Goal: Information Seeking & Learning: Check status

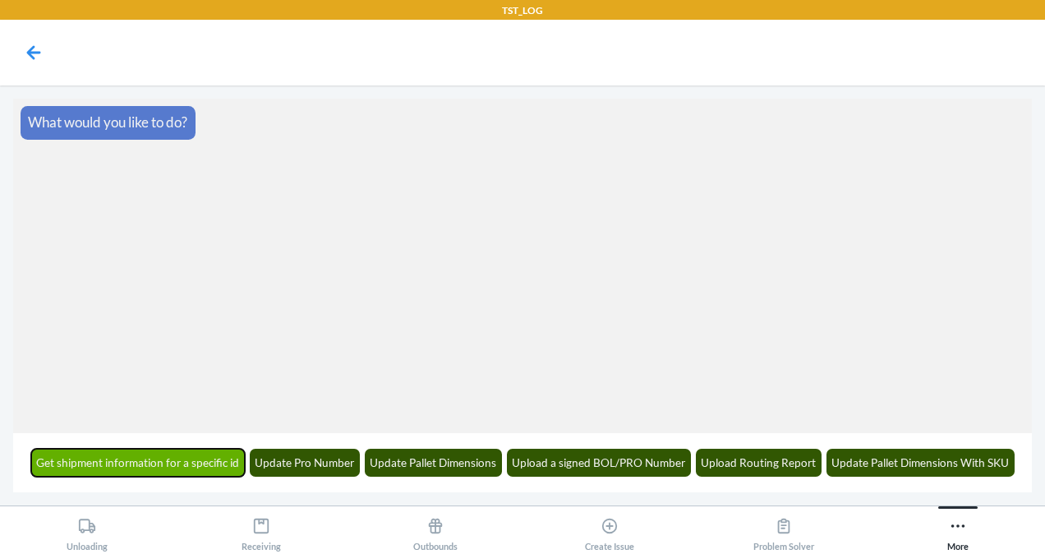
click at [146, 467] on button "Get shipment information for a specific id" at bounding box center [138, 463] width 215 height 28
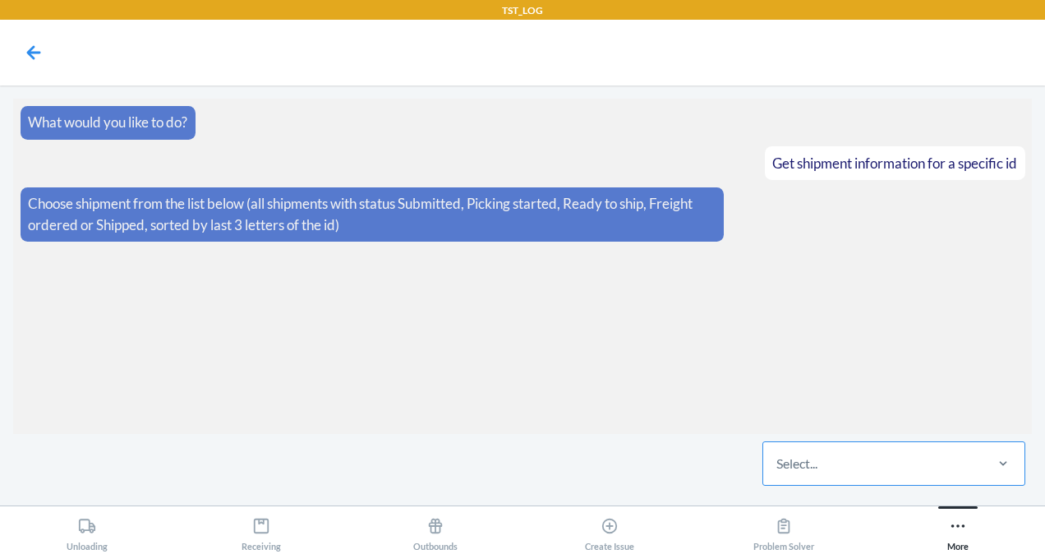
click at [835, 460] on div "Select..." at bounding box center [873, 463] width 219 height 43
click at [778, 460] on input "Select..." at bounding box center [778, 464] width 2 height 20
drag, startPoint x: 905, startPoint y: 2, endPoint x: 423, endPoint y: 108, distance: 493.3
click at [423, 108] on article "What would you like to do?" at bounding box center [523, 123] width 1005 height 34
click at [38, 48] on icon at bounding box center [34, 53] width 28 height 28
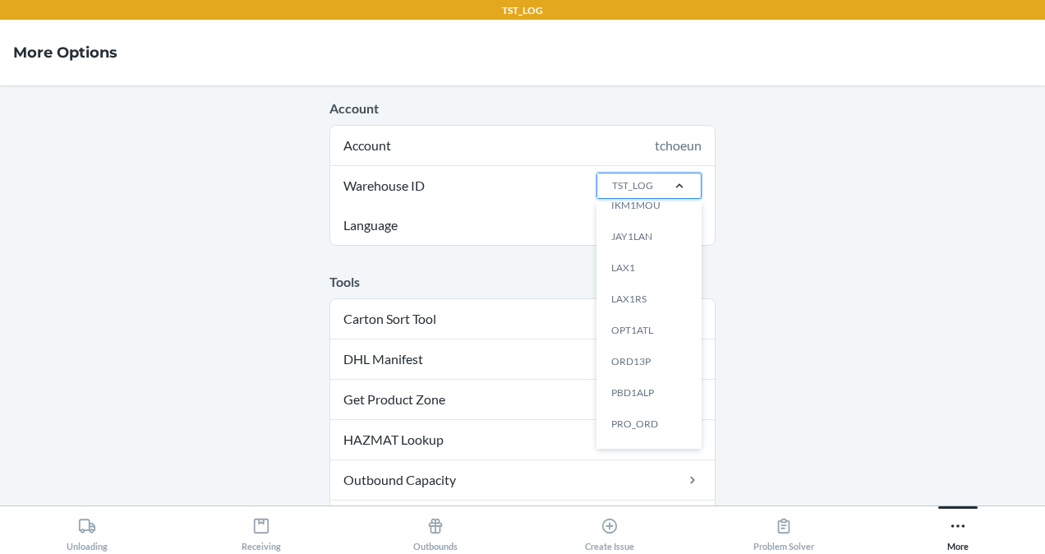
scroll to position [405, 0]
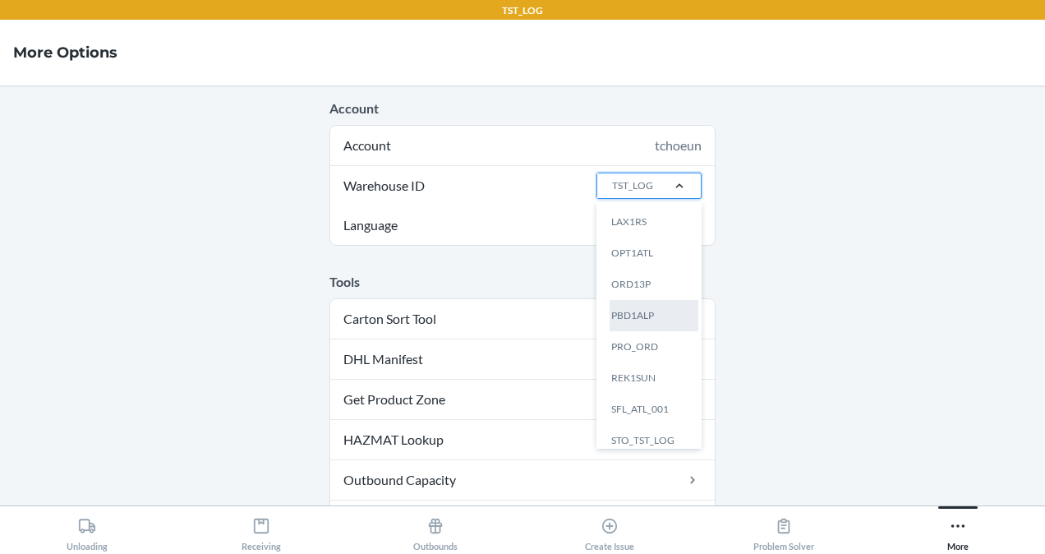
drag, startPoint x: 689, startPoint y: 438, endPoint x: 658, endPoint y: 320, distance: 122.4
click at [658, 320] on div "PBD1ALP" at bounding box center [654, 315] width 89 height 31
click at [612, 193] on input "Warehouse ID option PBD1ALP focused, 17 of 25. 25 results available. Use Up and…" at bounding box center [612, 185] width 2 height 15
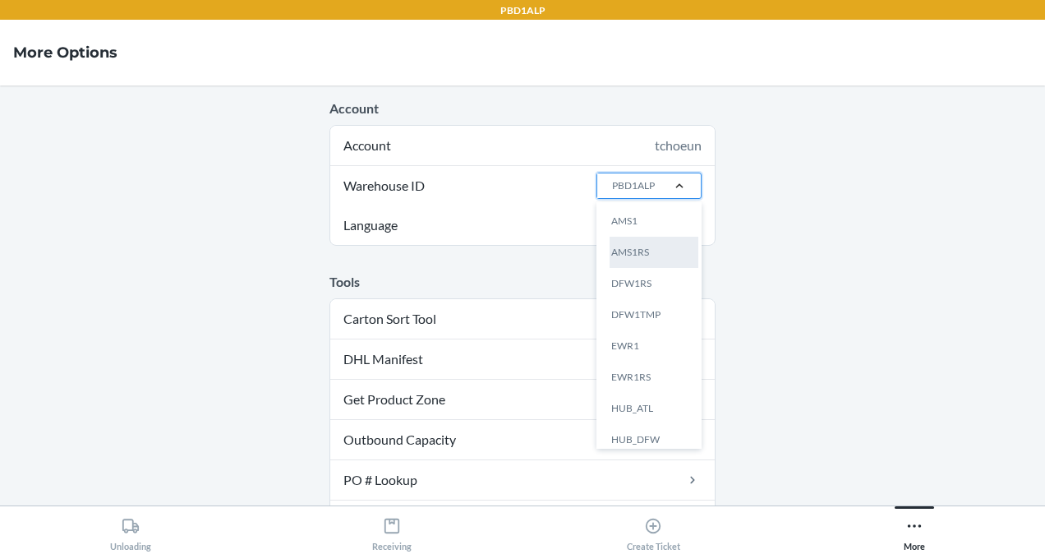
click at [653, 240] on div "AMS1RS" at bounding box center [654, 252] width 89 height 31
click at [612, 193] on input "Warehouse ID option AMS1RS focused, 2 of 25. 25 results available. Use Up and D…" at bounding box center [612, 185] width 2 height 15
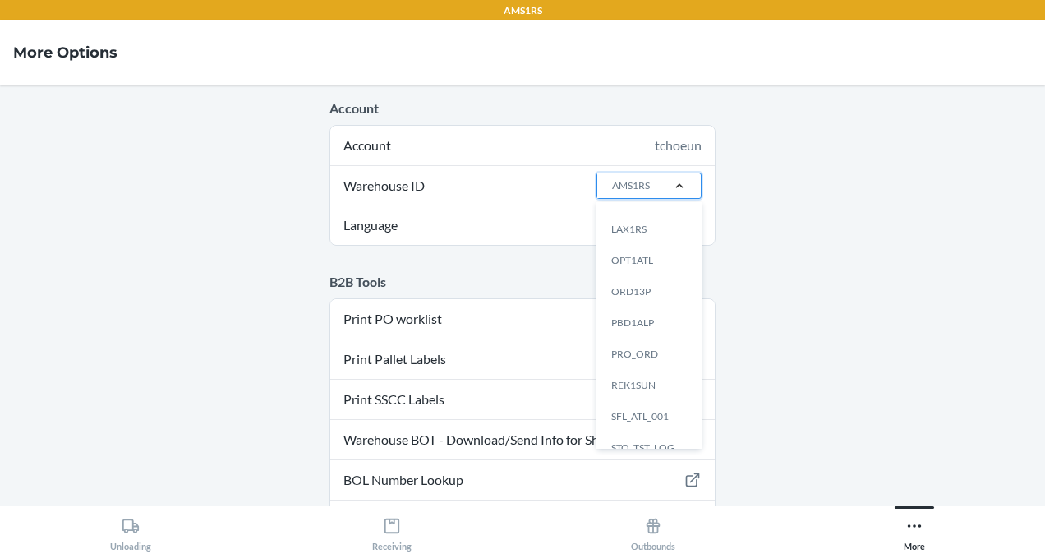
scroll to position [376, 0]
click at [632, 252] on div "LAX1RS" at bounding box center [654, 250] width 89 height 31
click at [612, 193] on input "Warehouse ID option LAX1RS focused, 14 of 25. 25 results available. Use Up and …" at bounding box center [612, 185] width 2 height 15
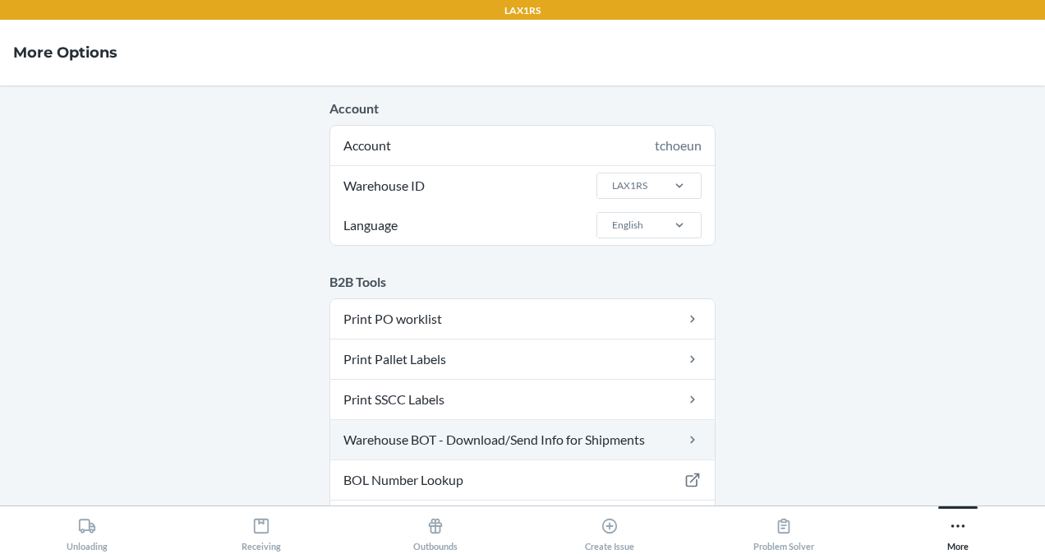
click at [600, 434] on link "Warehouse BOT - Download/Send Info for Shipments" at bounding box center [522, 439] width 385 height 39
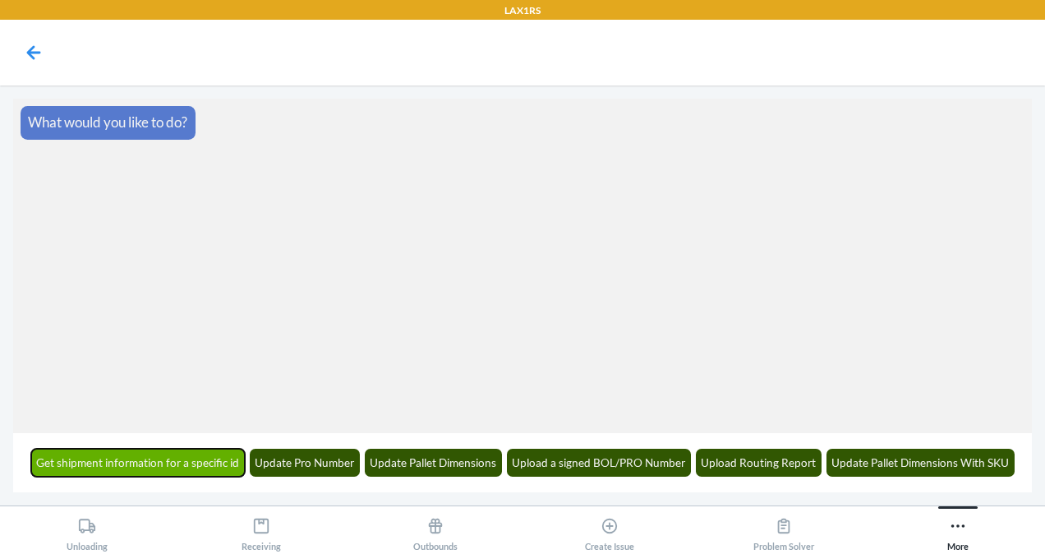
click at [152, 460] on button "Get shipment information for a specific id" at bounding box center [138, 463] width 215 height 28
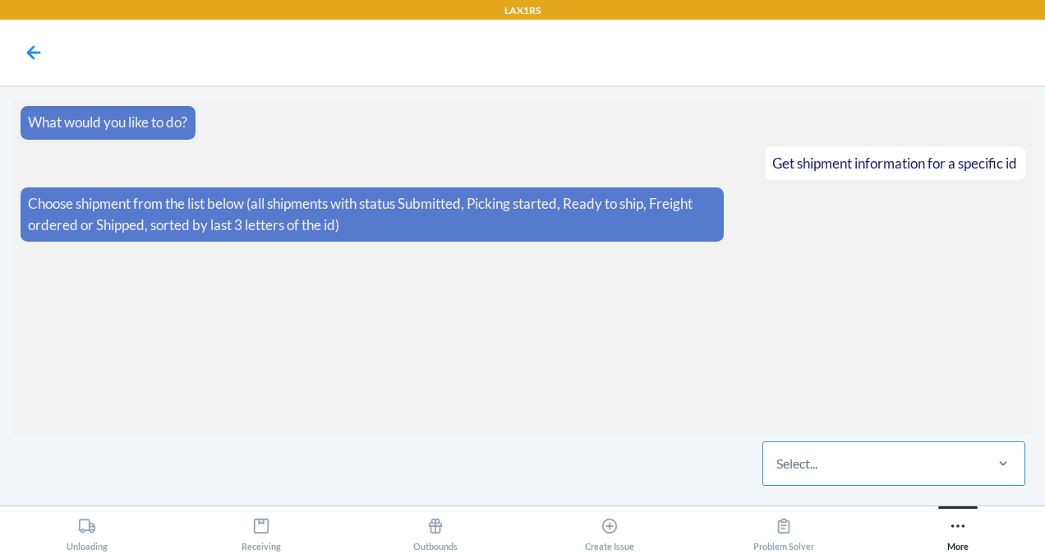
click at [796, 470] on div "Select..." at bounding box center [797, 464] width 41 height 20
click at [778, 470] on input "Select..." at bounding box center [778, 464] width 2 height 20
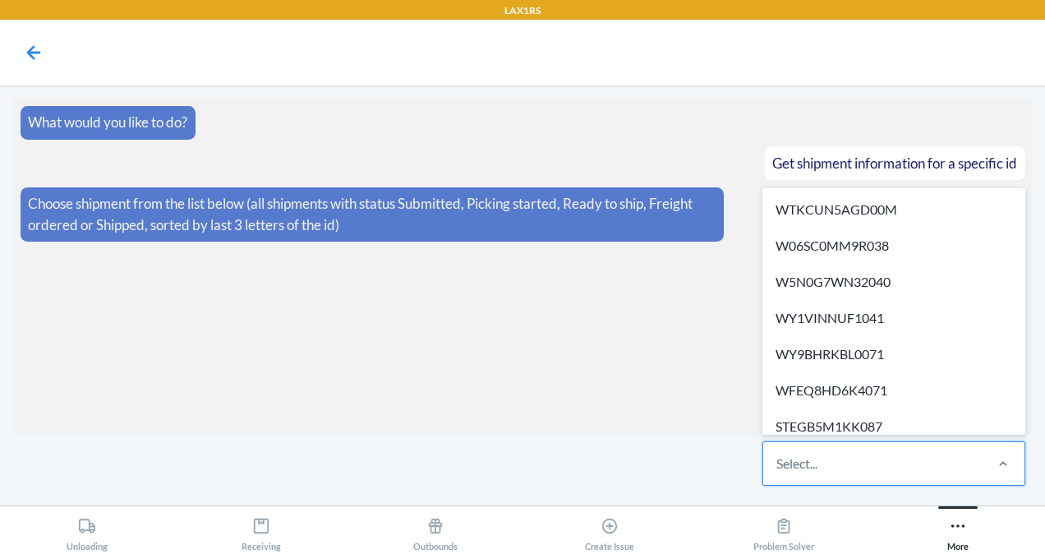
paste input "WIVQ7F078XK98"
type input "WIVQ7F078XK98"
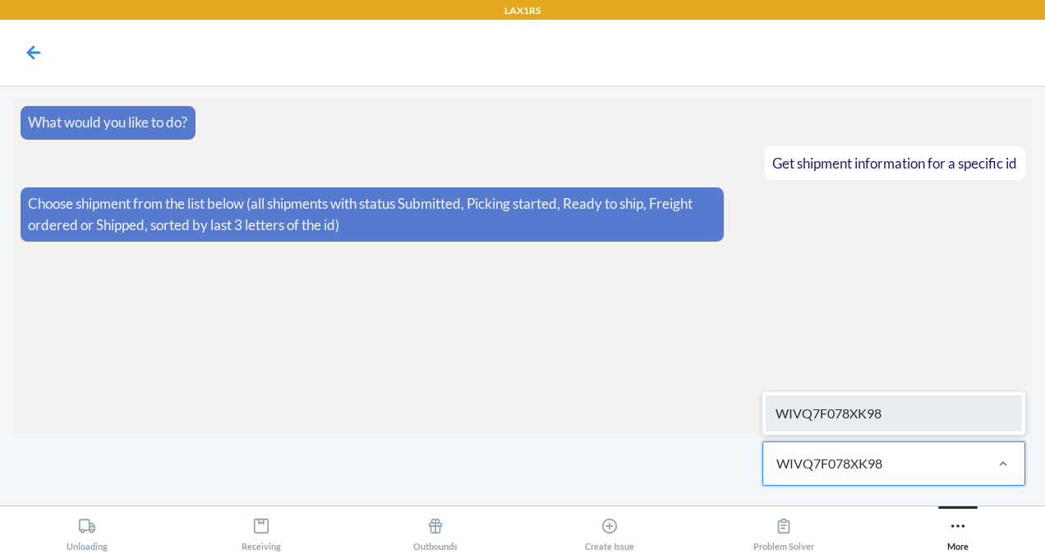
click at [812, 430] on div "WIVQ7F078XK98" at bounding box center [894, 413] width 256 height 36
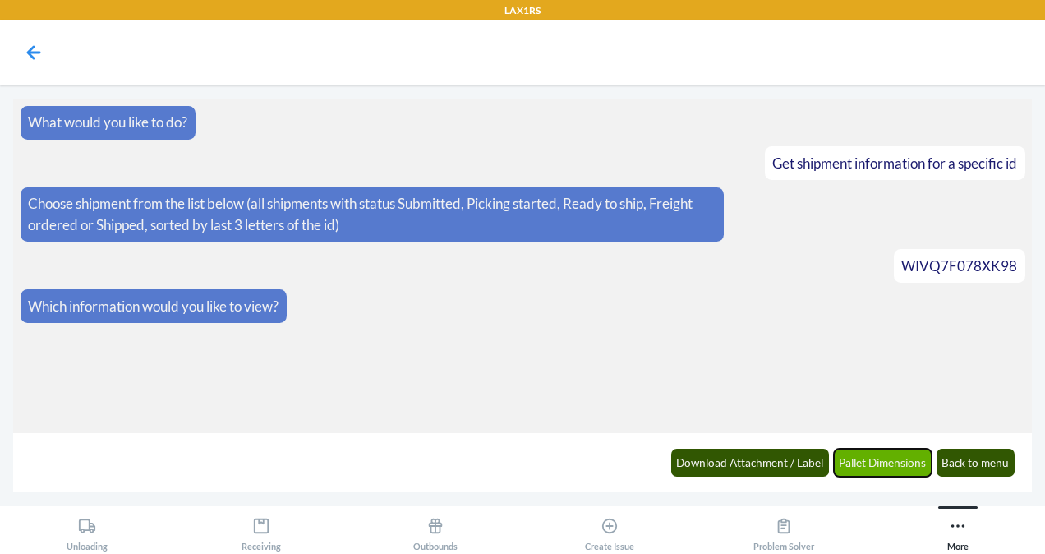
click at [884, 458] on button "Pallet Dimensions" at bounding box center [883, 463] width 99 height 28
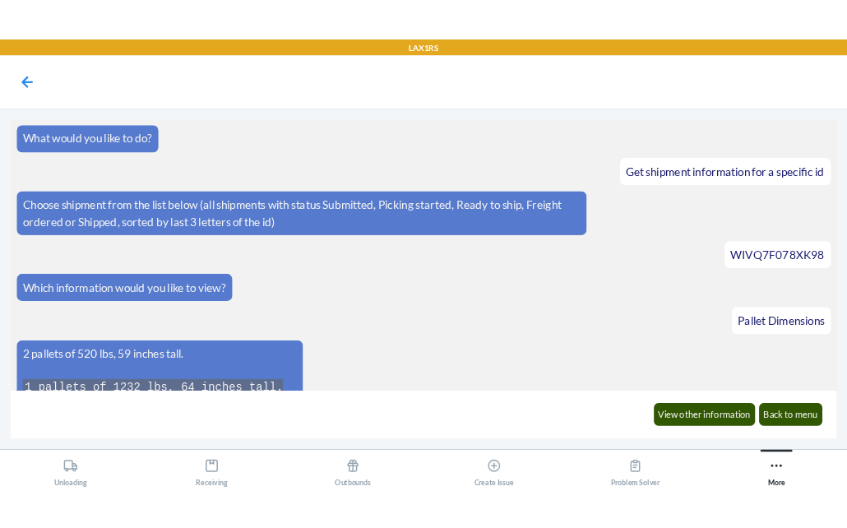
scroll to position [184, 0]
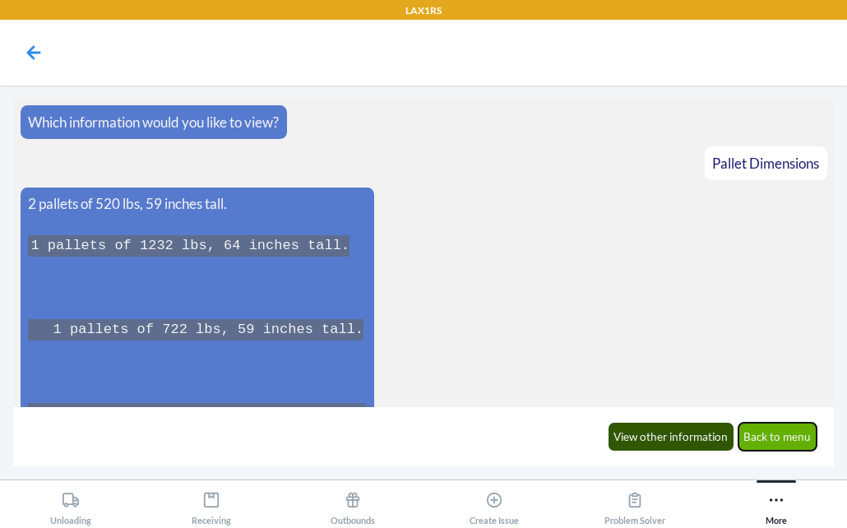
click at [776, 440] on button "Back to menu" at bounding box center [777, 436] width 79 height 28
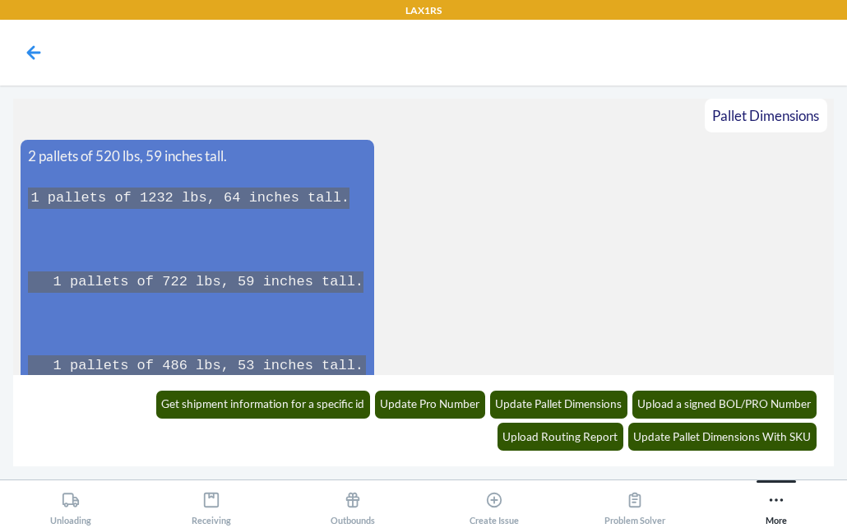
scroll to position [323, 0]
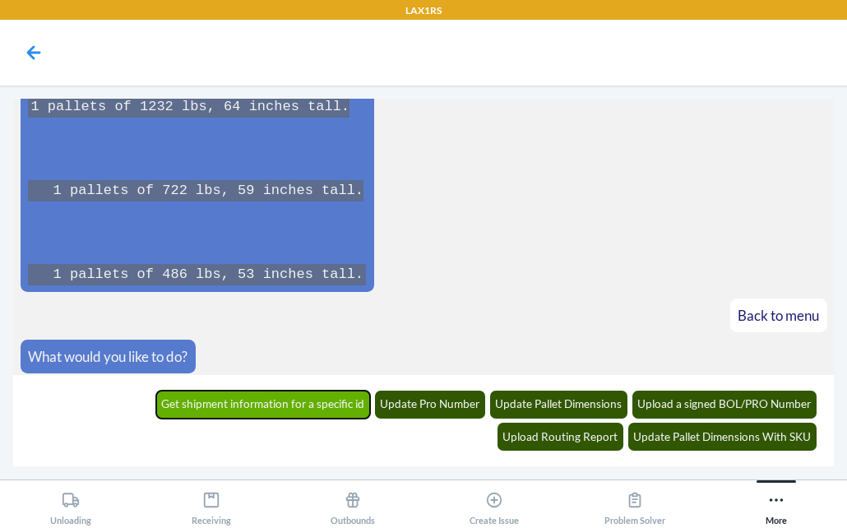
click at [199, 404] on button "Get shipment information for a specific id" at bounding box center [263, 404] width 215 height 28
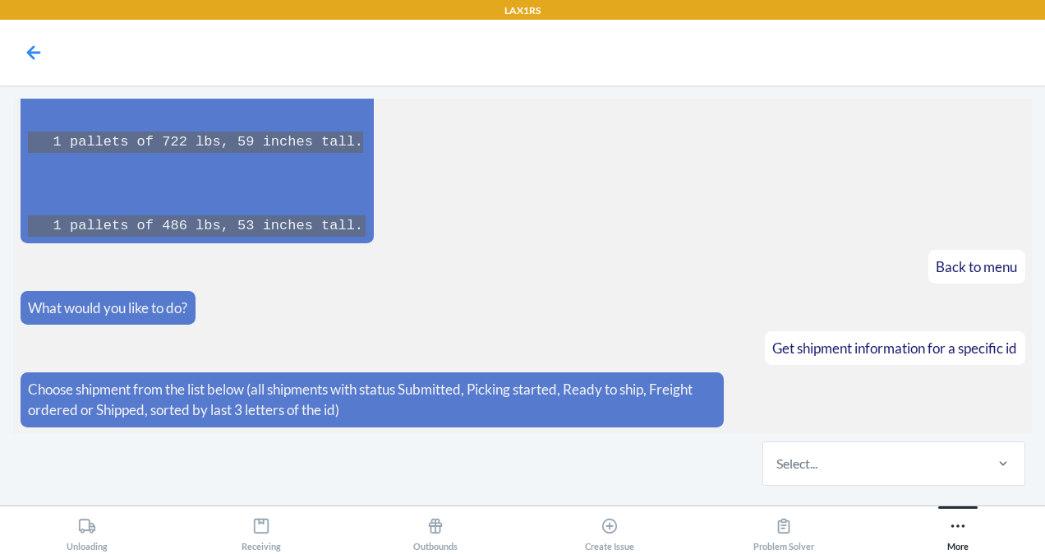
scroll to position [365, 0]
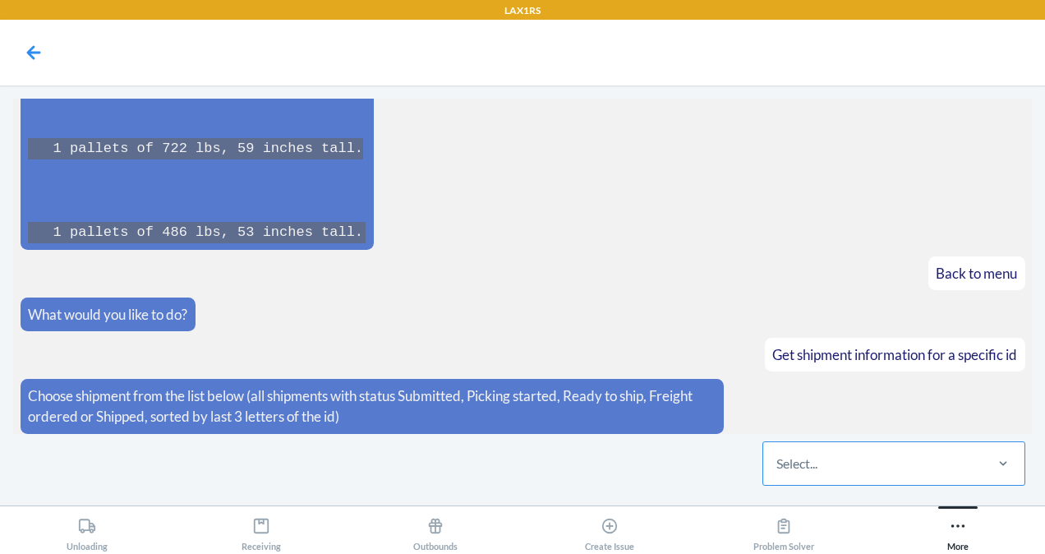
click at [791, 456] on div "Select..." at bounding box center [797, 464] width 41 height 20
click at [778, 456] on input "Select..." at bounding box center [778, 464] width 2 height 20
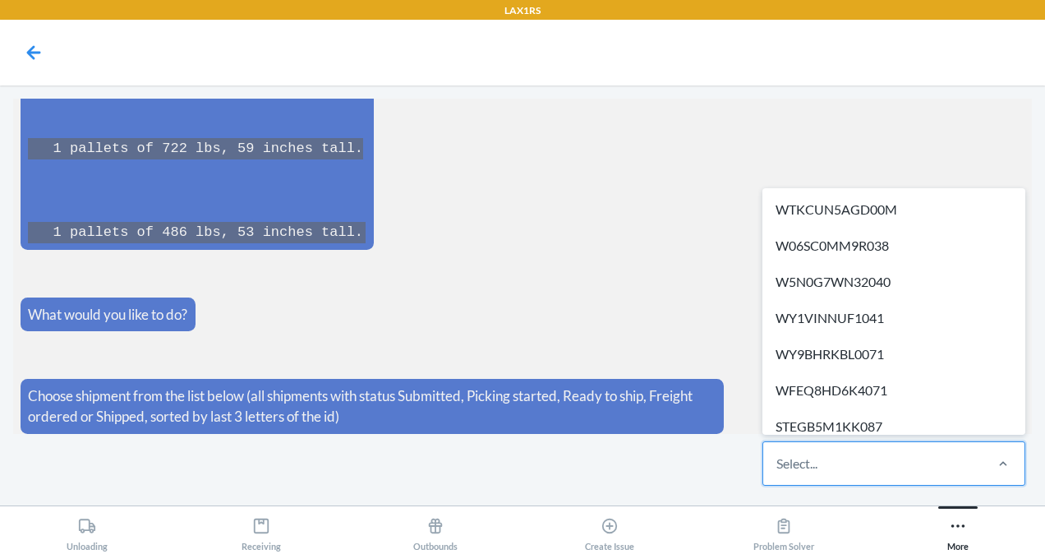
paste input "WIVQ7F078XK98"
type input "WIVQ7F078XK98"
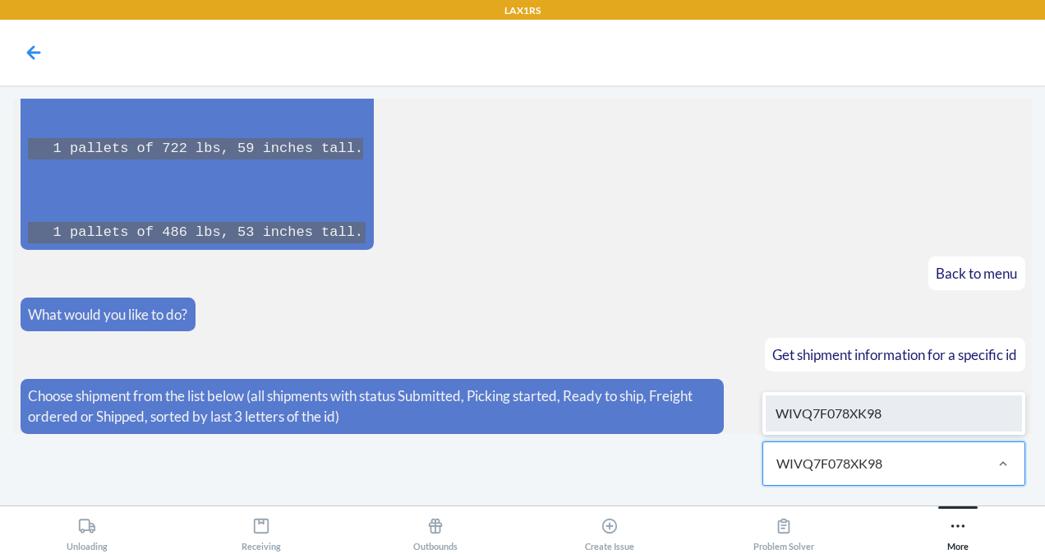
click at [816, 411] on div "WIVQ7F078XK98" at bounding box center [894, 413] width 256 height 36
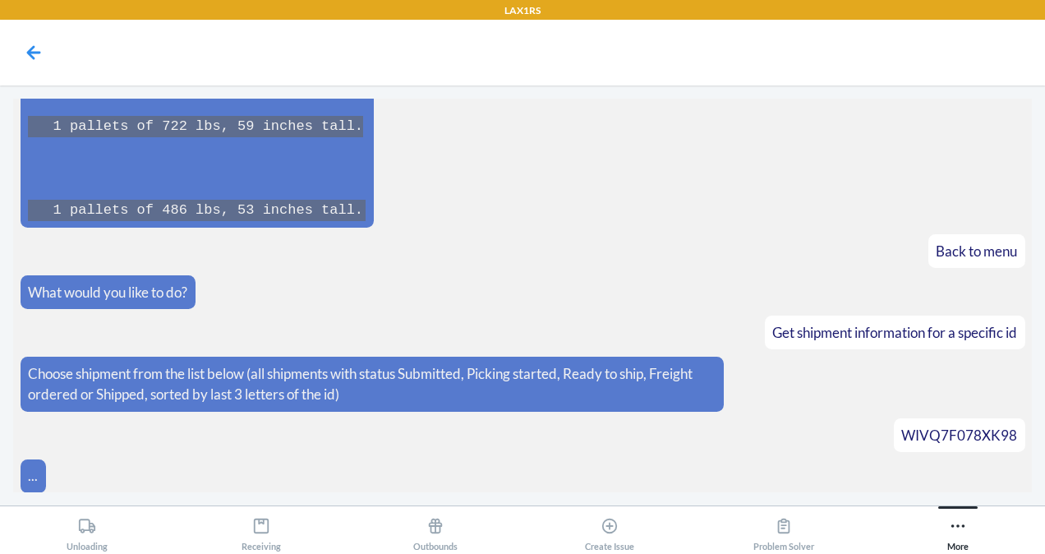
scroll to position [446, 0]
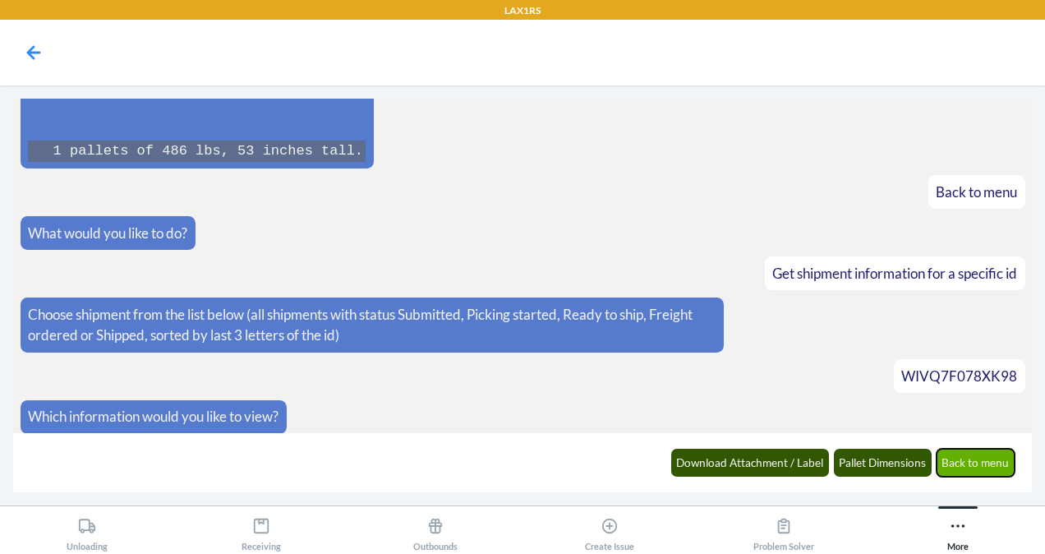
click at [978, 464] on button "Back to menu" at bounding box center [976, 463] width 79 height 28
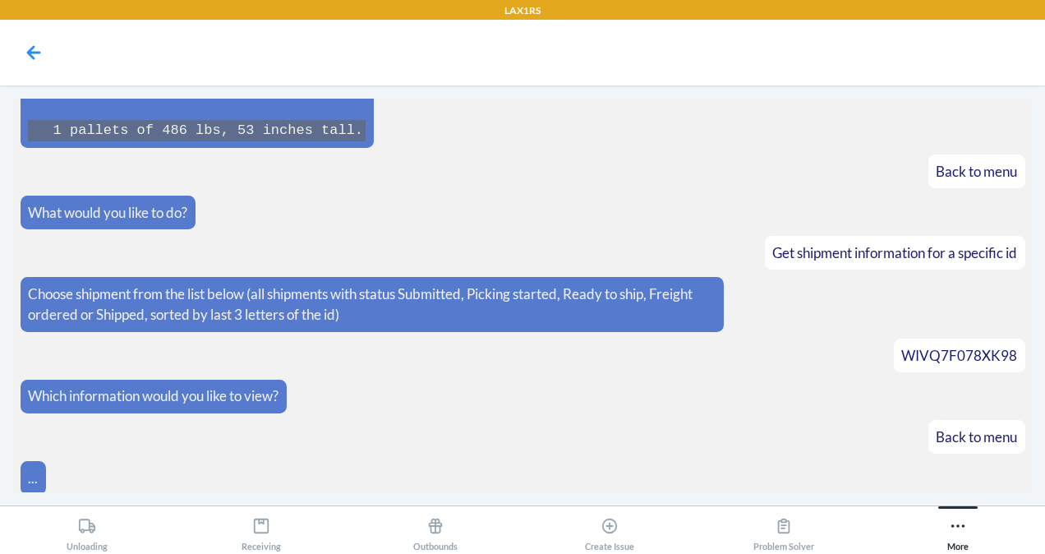
scroll to position [526, 0]
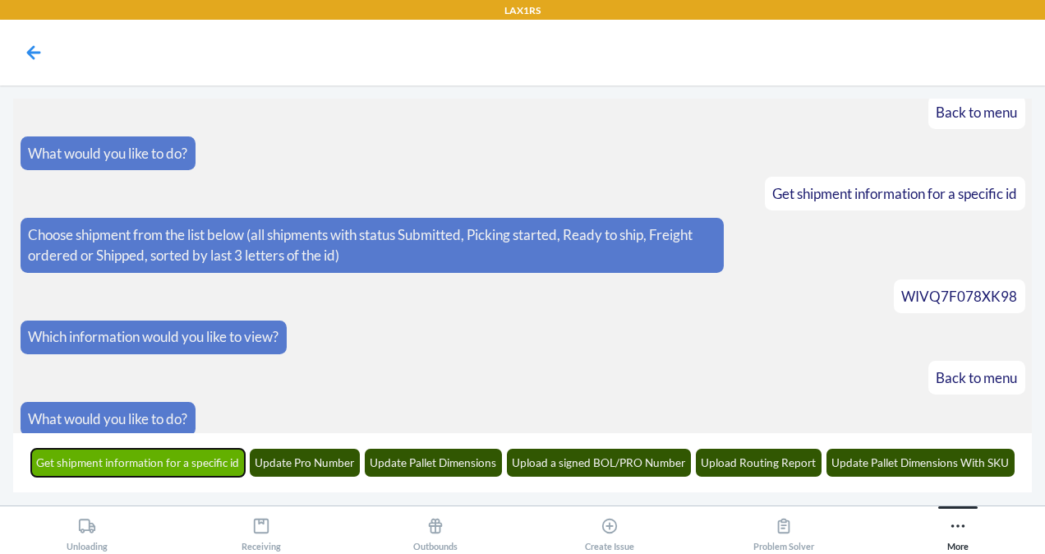
click at [125, 471] on button "Get shipment information for a specific id" at bounding box center [138, 463] width 215 height 28
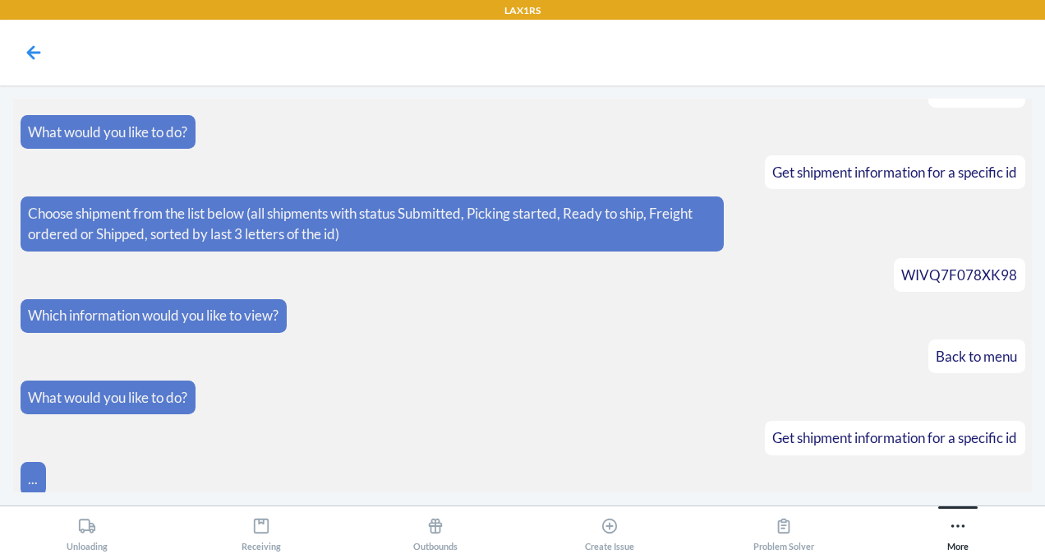
scroll to position [626, 0]
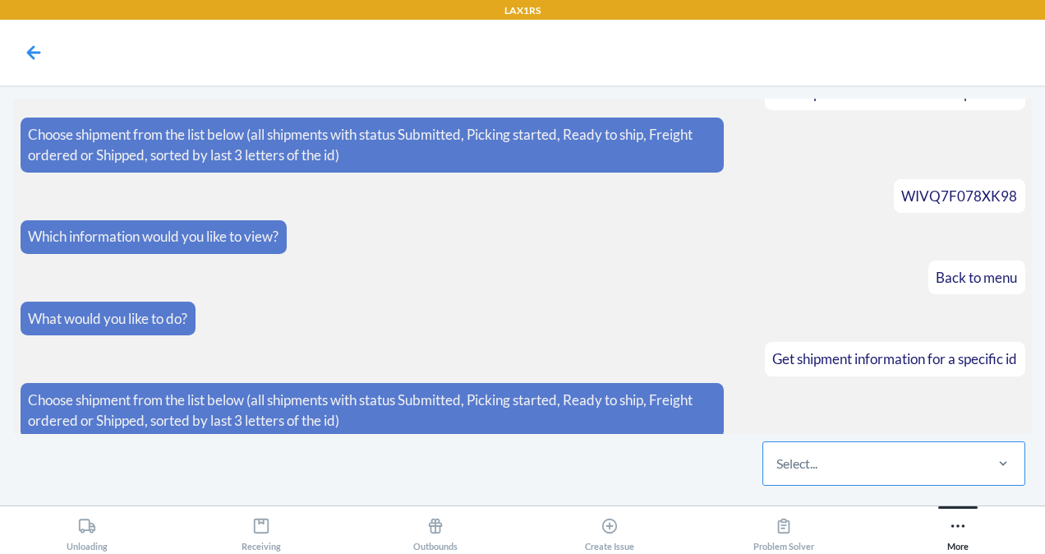
click at [796, 465] on div "Select..." at bounding box center [797, 464] width 41 height 20
click at [778, 465] on input "Select..." at bounding box center [778, 464] width 2 height 20
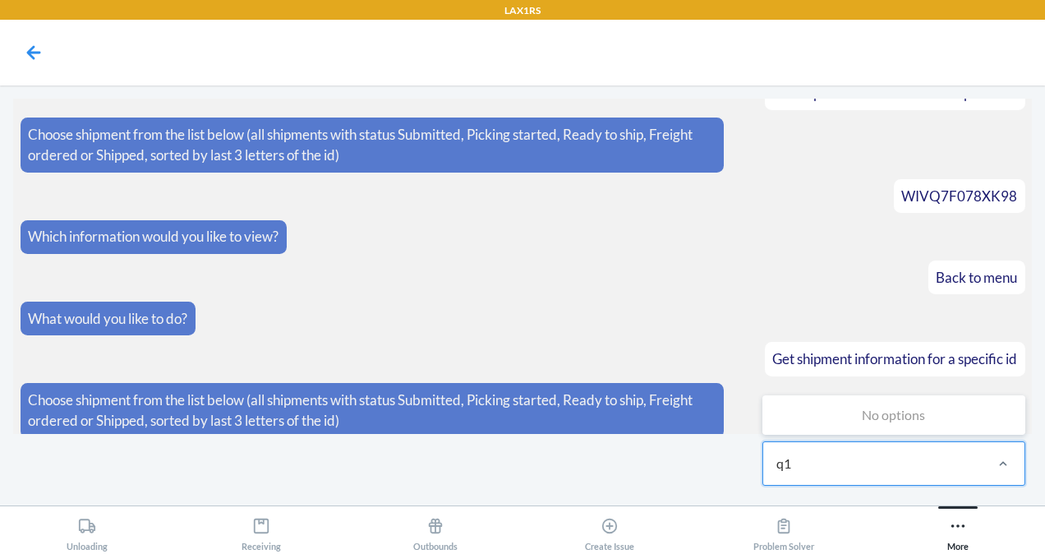
type input "q"
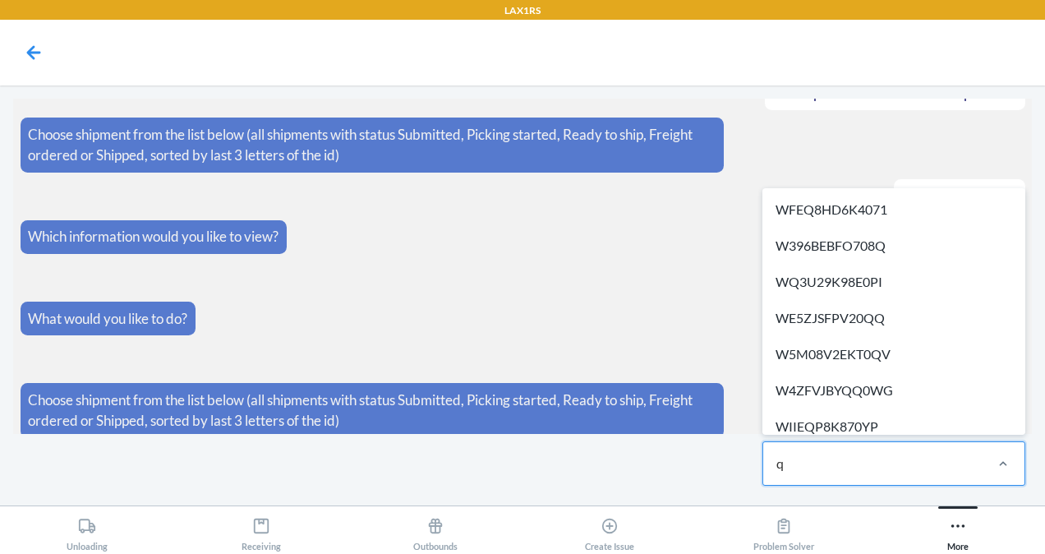
type input "qi"
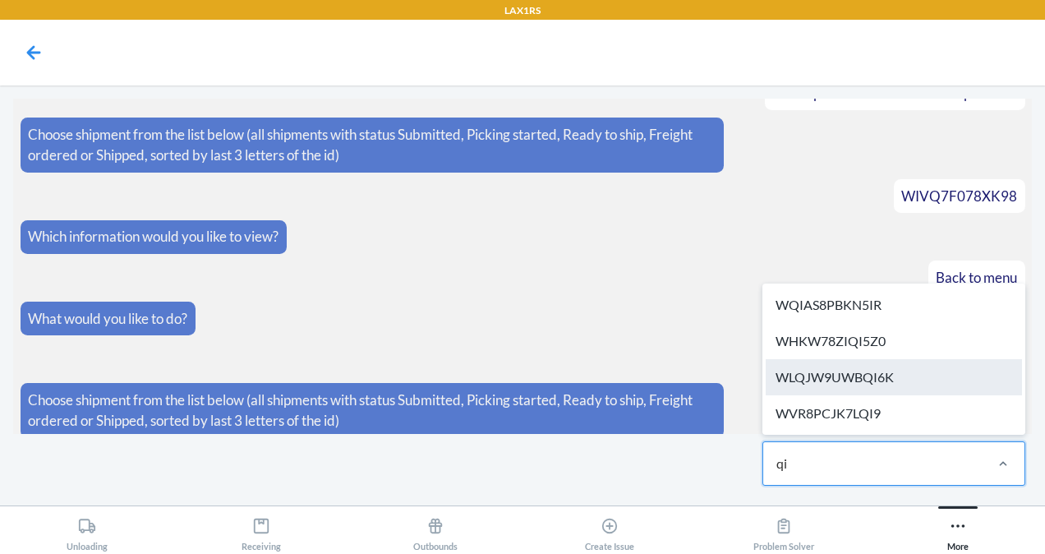
click at [857, 371] on div "WLQJW9UWBQI6K" at bounding box center [894, 377] width 256 height 36
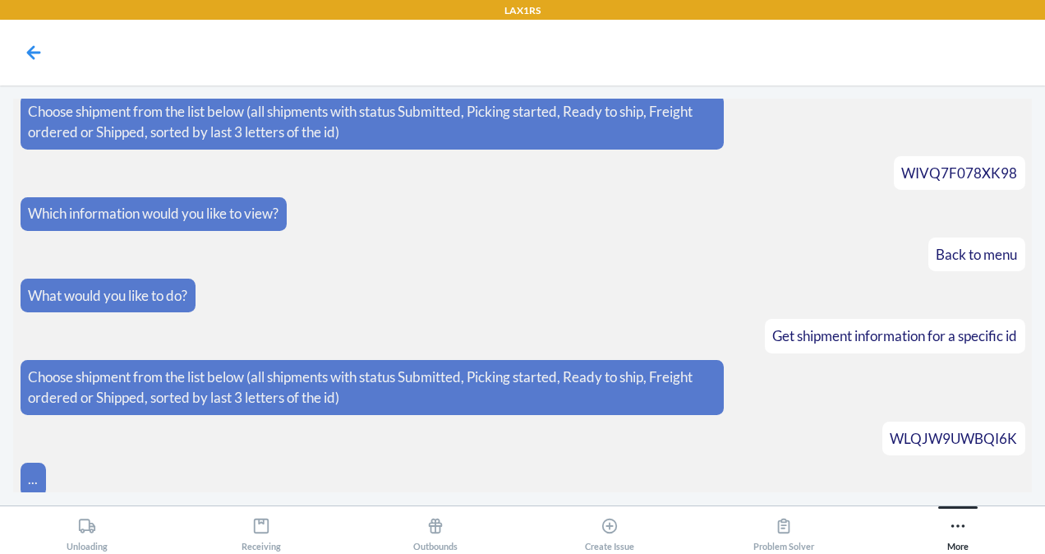
scroll to position [708, 0]
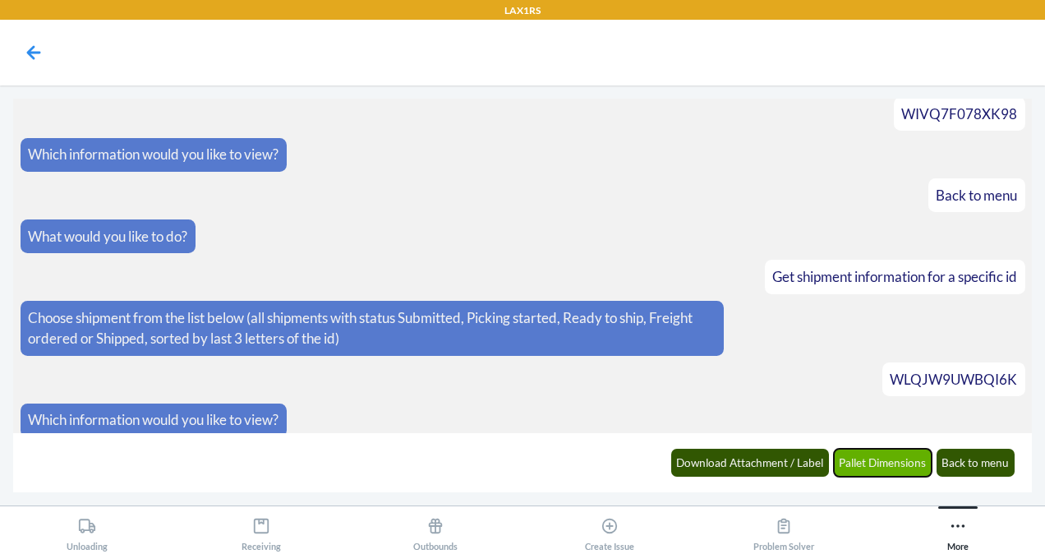
click at [884, 464] on button "Pallet Dimensions" at bounding box center [883, 463] width 99 height 28
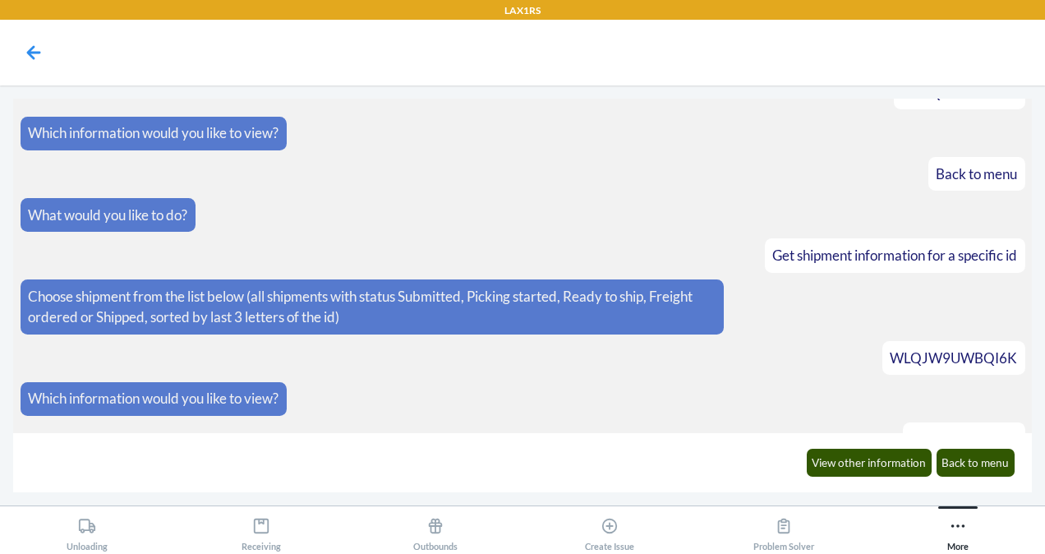
scroll to position [789, 0]
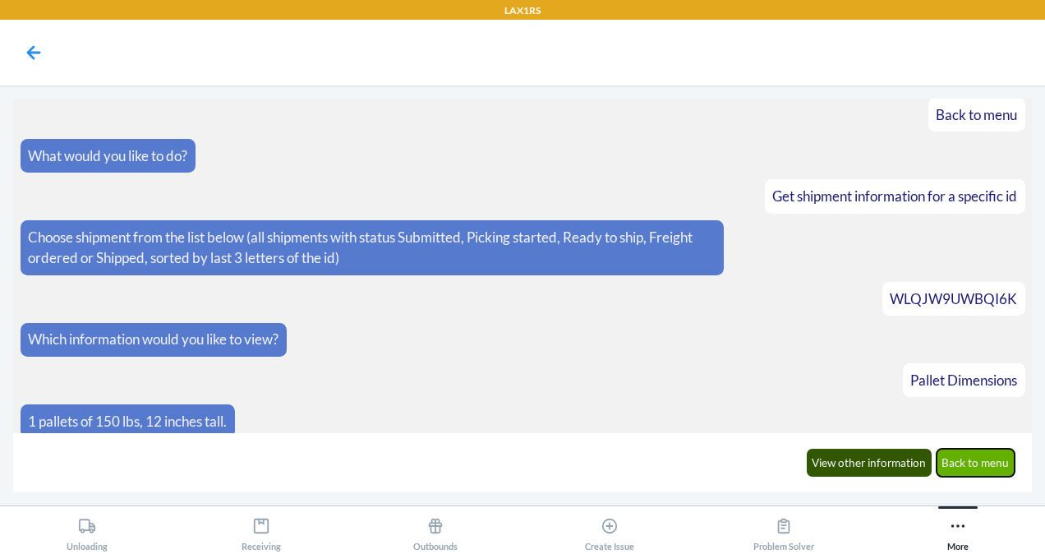
click at [988, 464] on button "Back to menu" at bounding box center [976, 463] width 79 height 28
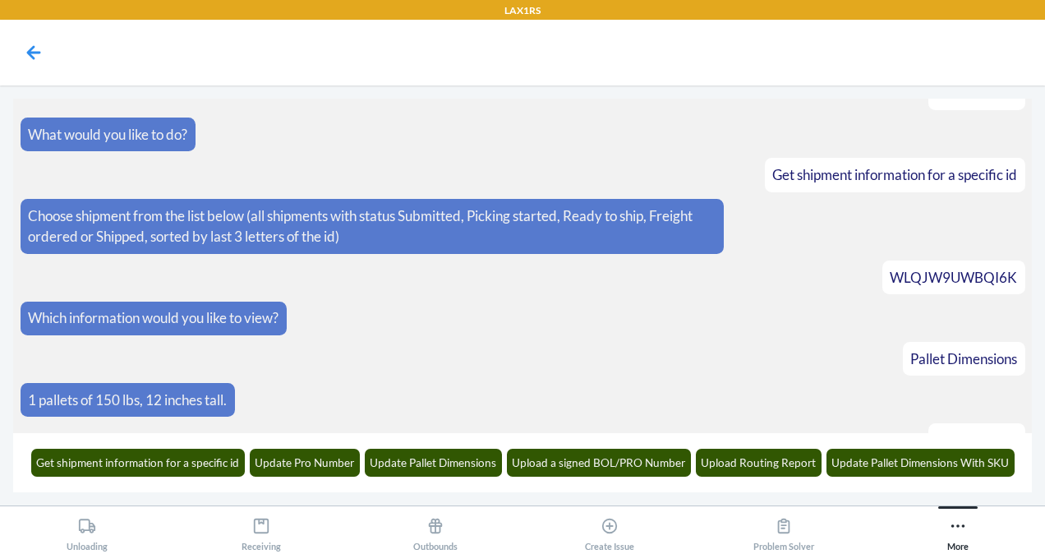
scroll to position [870, 0]
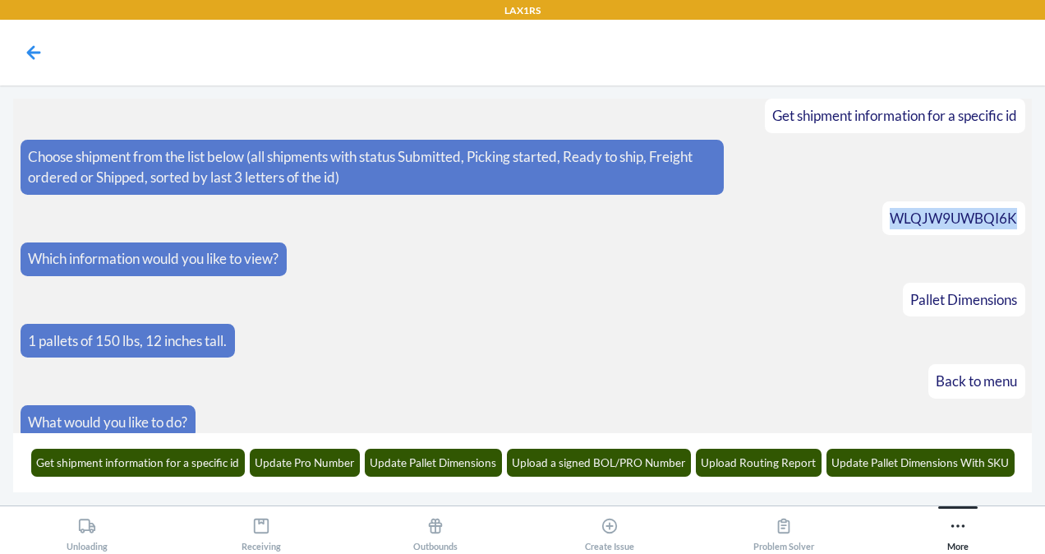
drag, startPoint x: 889, startPoint y: 209, endPoint x: 1011, endPoint y: 202, distance: 121.8
click at [1011, 210] on span "WLQJW9UWBQI6K" at bounding box center [953, 218] width 127 height 17
copy span "WLQJW9UWBQI6K"
click at [159, 465] on button "Get shipment information for a specific id" at bounding box center [138, 463] width 215 height 28
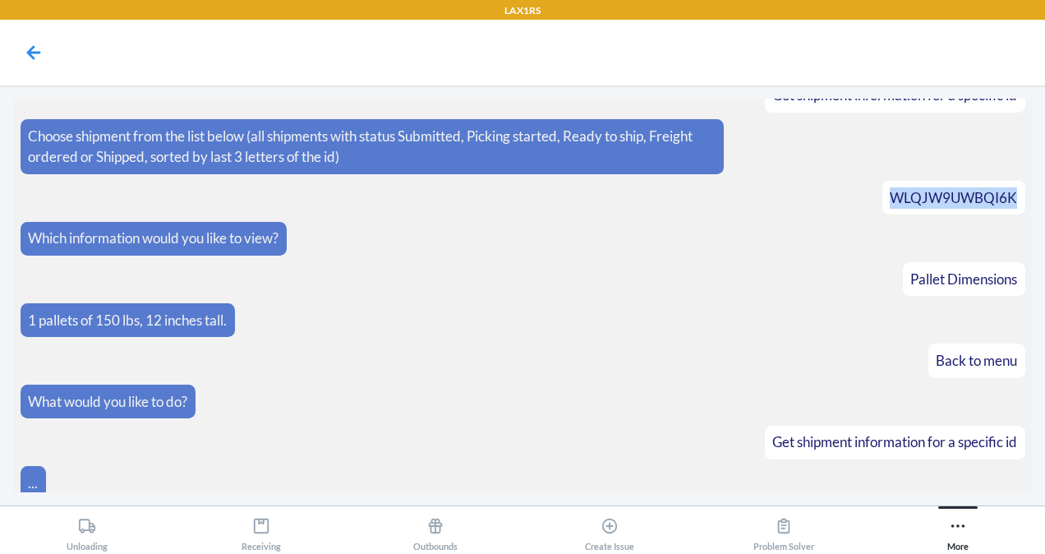
scroll to position [970, 0]
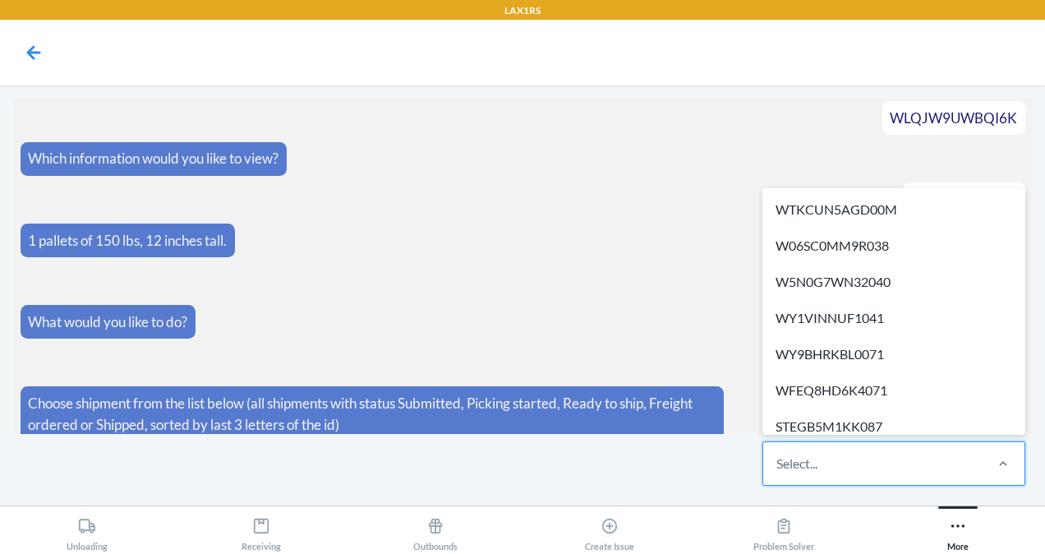
click at [842, 465] on div "Select..." at bounding box center [873, 463] width 219 height 43
click at [778, 465] on input "option WTKCUN5AGD00M focused, 1 of 621. 621 results available. Use Up and Down …" at bounding box center [778, 464] width 2 height 20
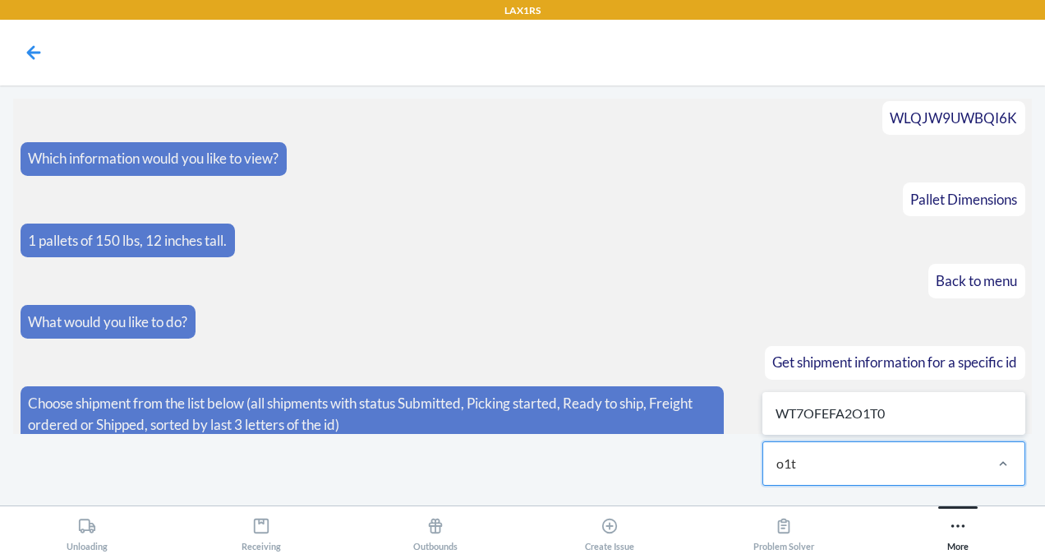
type input "o1t0"
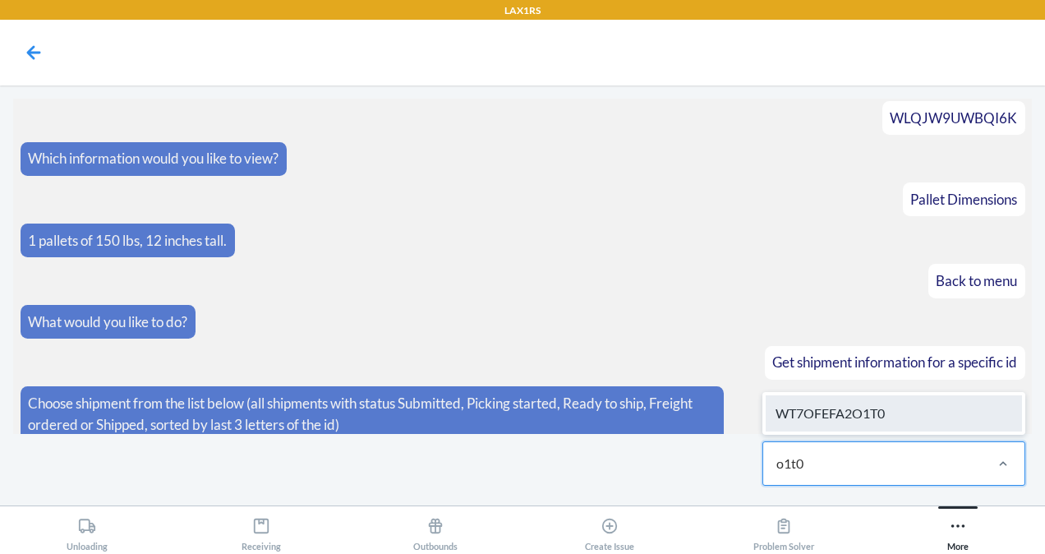
click at [847, 419] on div "WT7OFEFA2O1T0" at bounding box center [894, 413] width 256 height 36
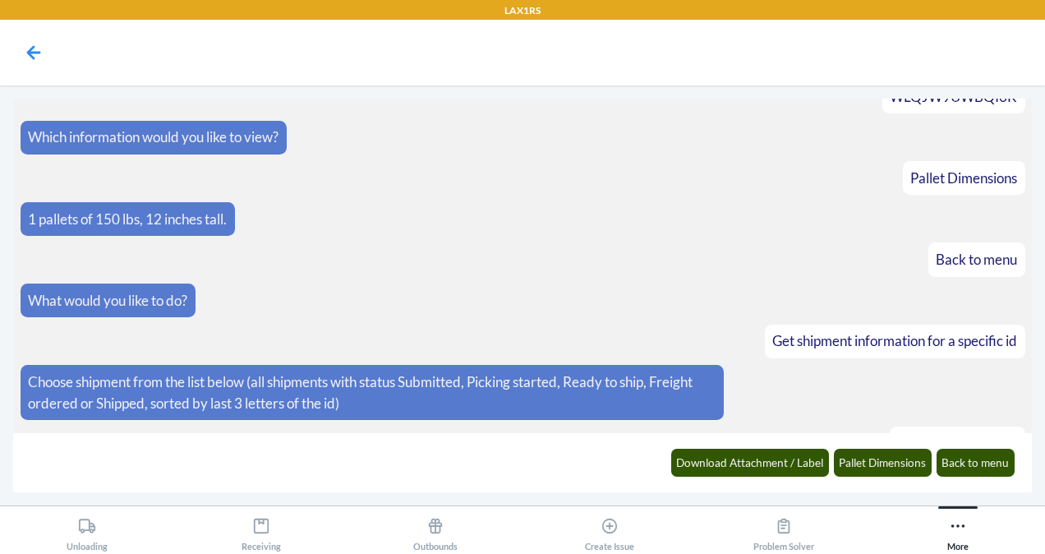
scroll to position [1050, 0]
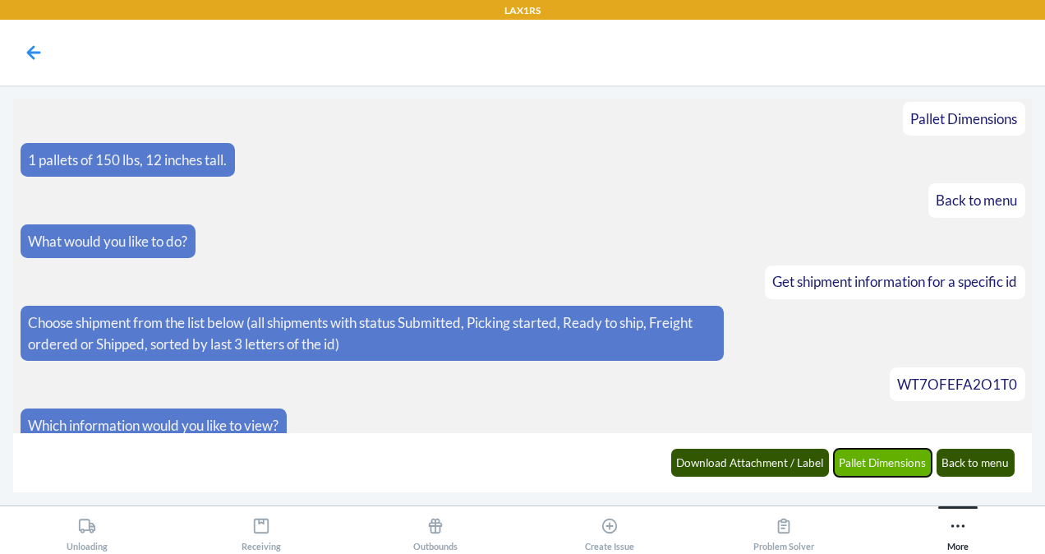
click at [872, 461] on button "Pallet Dimensions" at bounding box center [883, 463] width 99 height 28
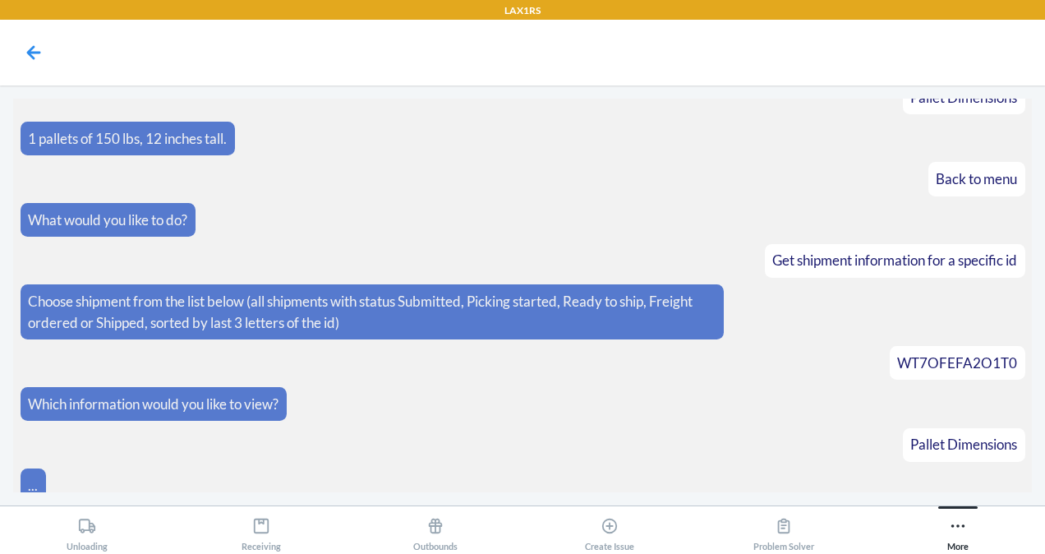
scroll to position [1174, 0]
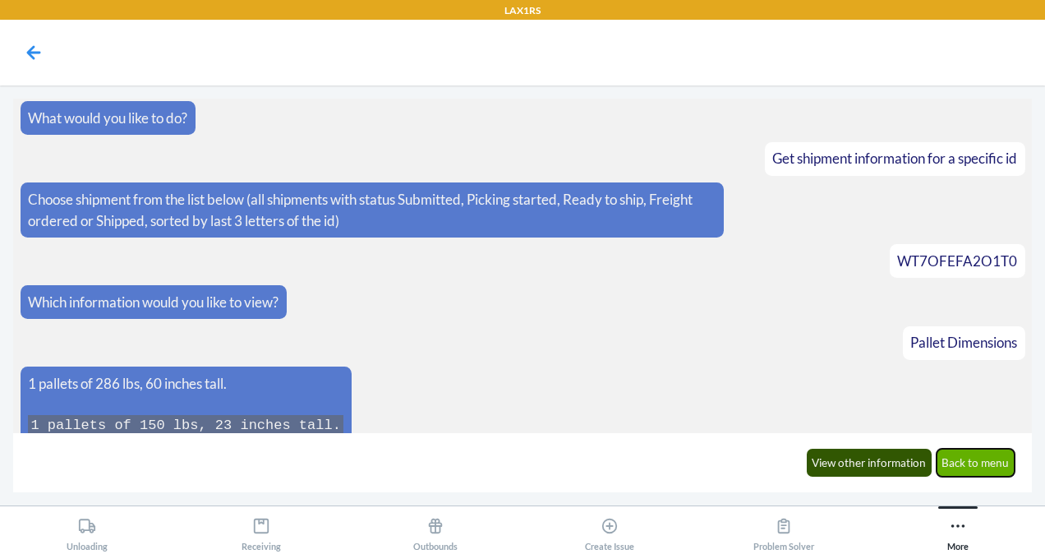
click at [986, 460] on button "Back to menu" at bounding box center [976, 463] width 79 height 28
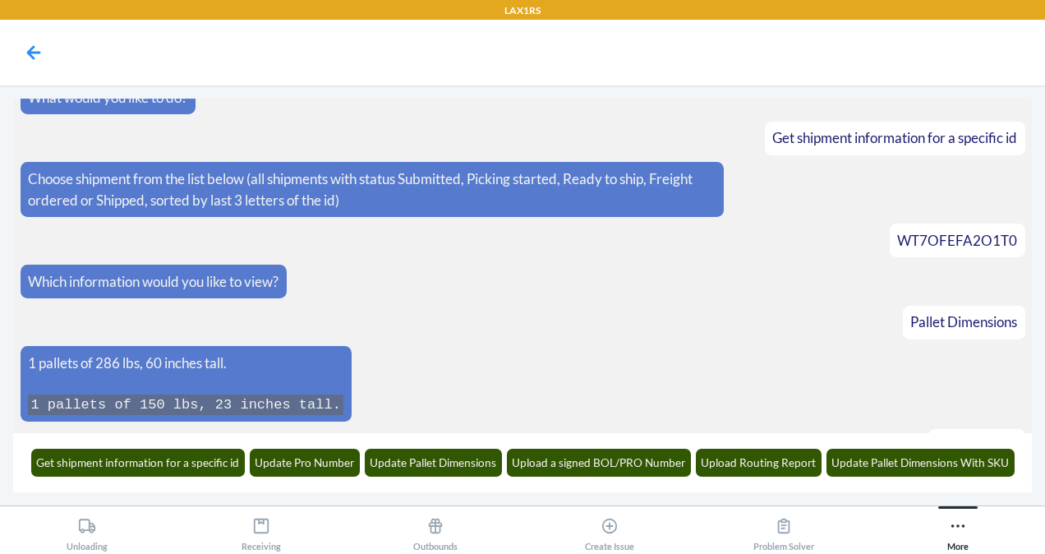
scroll to position [1253, 0]
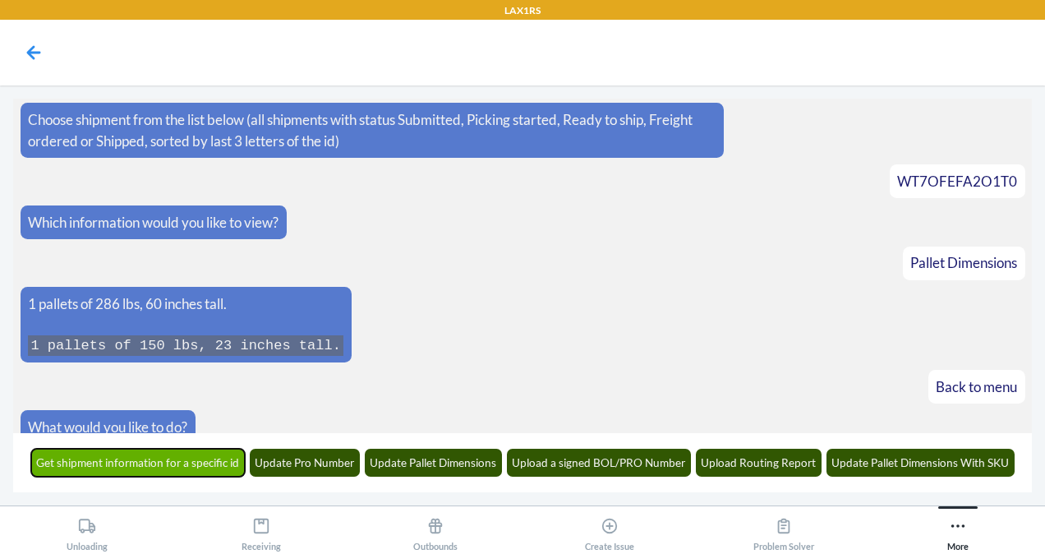
click at [207, 455] on button "Get shipment information for a specific id" at bounding box center [138, 463] width 215 height 28
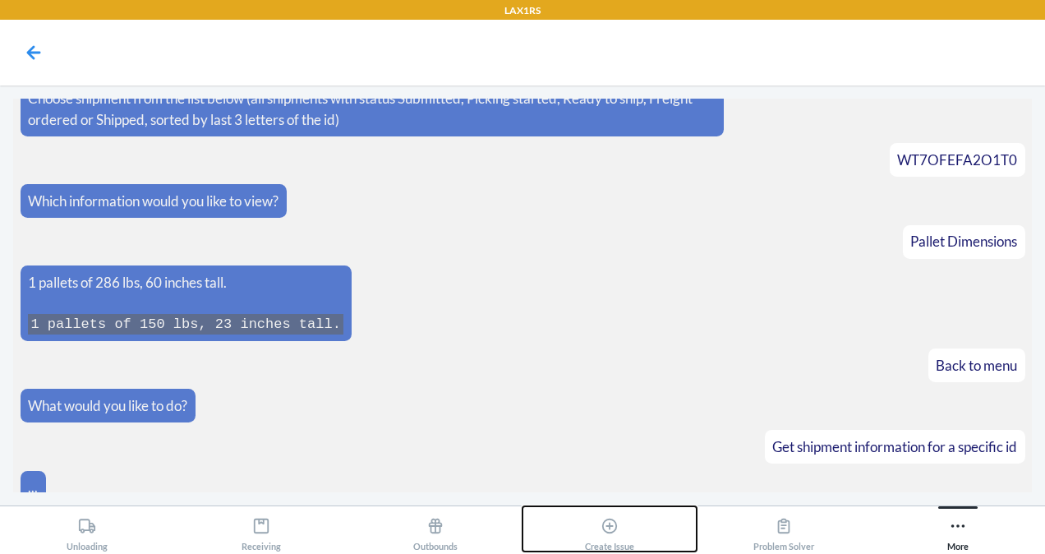
click at [565, 515] on button "Create Issue" at bounding box center [610, 528] width 174 height 45
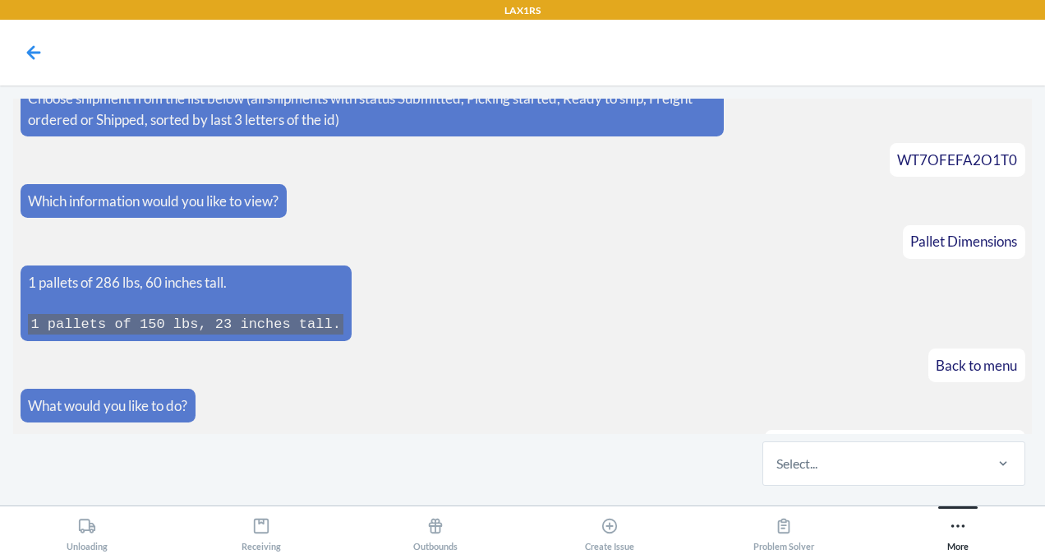
scroll to position [1354, 0]
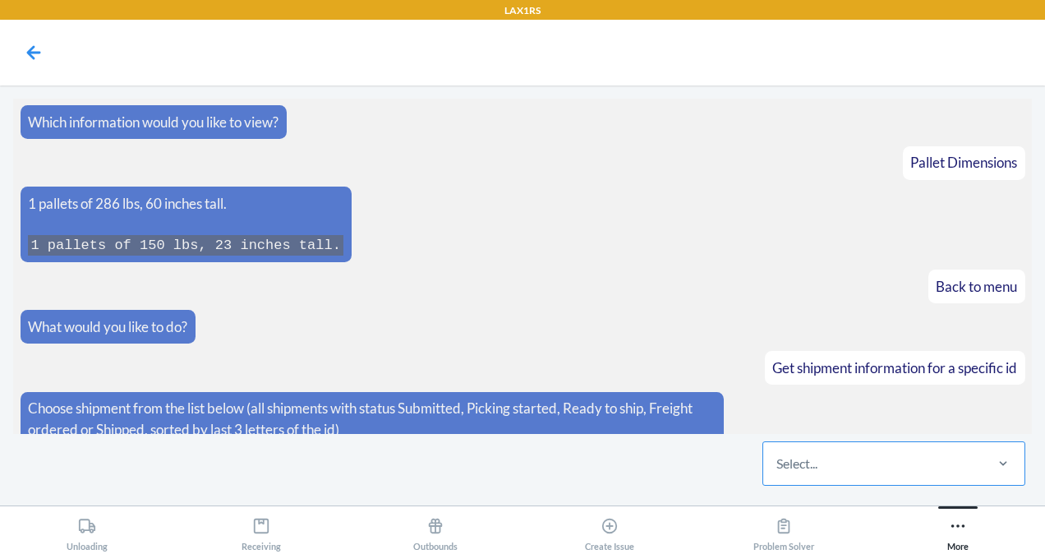
click at [792, 442] on div "Select..." at bounding box center [873, 463] width 219 height 43
click at [778, 454] on input "Select..." at bounding box center [778, 464] width 2 height 20
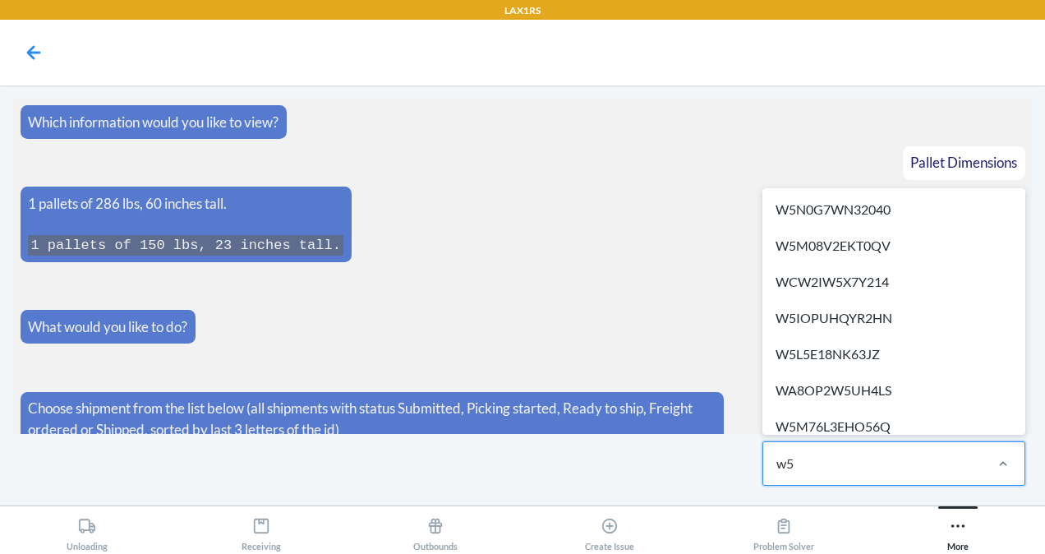
type input "w55"
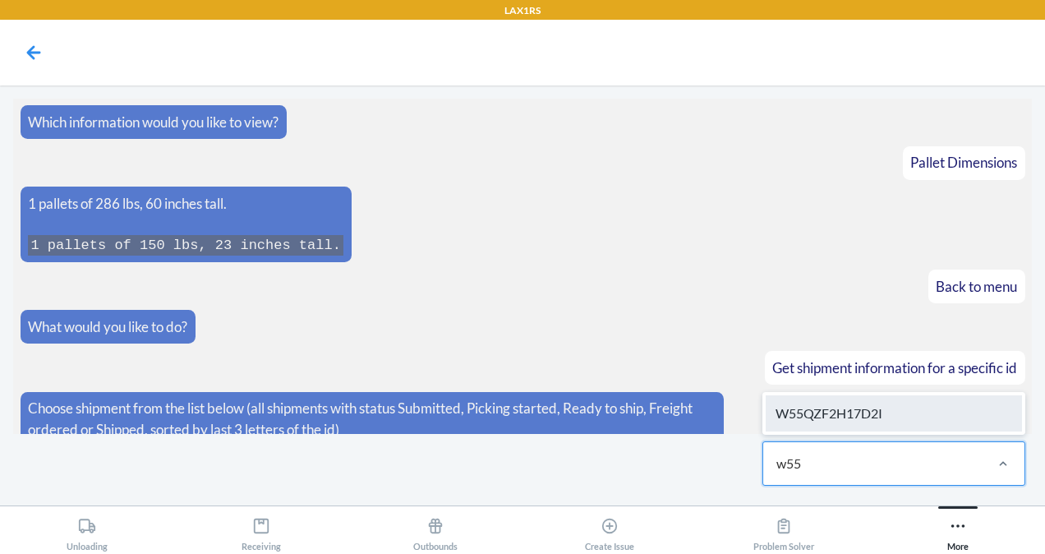
click at [823, 422] on div "W55QZF2H17D2I" at bounding box center [894, 413] width 256 height 36
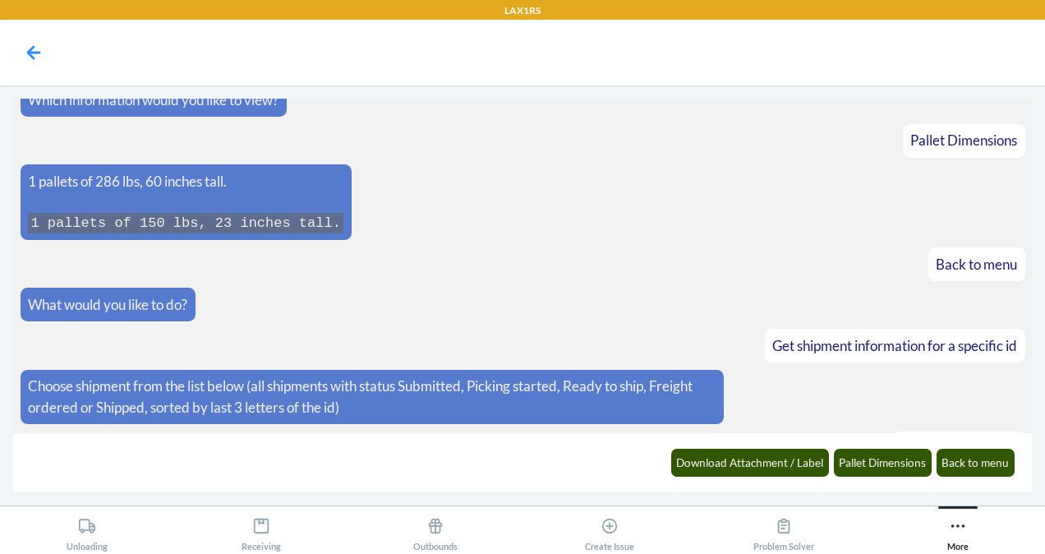
scroll to position [1435, 0]
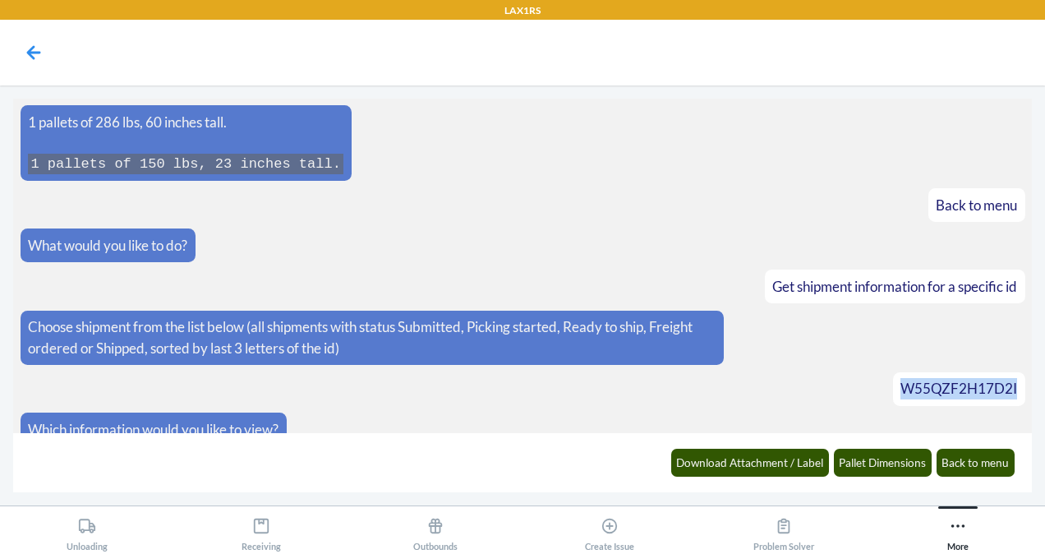
drag, startPoint x: 1013, startPoint y: 366, endPoint x: 893, endPoint y: 368, distance: 119.2
click at [893, 372] on div "W55QZF2H17D2I" at bounding box center [959, 389] width 132 height 34
copy span "W55QZF2H17D2I"
click at [876, 450] on button "Pallet Dimensions" at bounding box center [883, 463] width 99 height 28
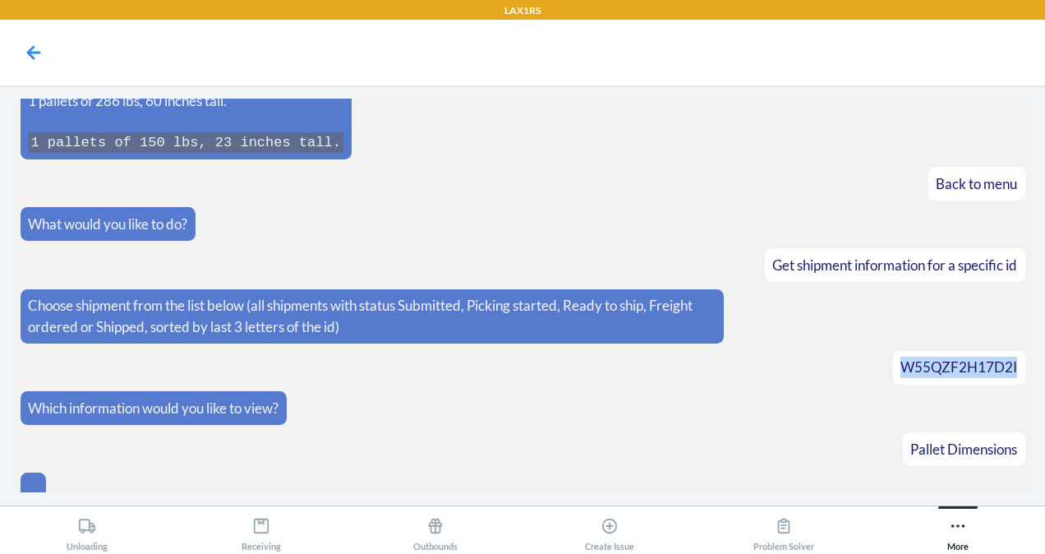
scroll to position [1516, 0]
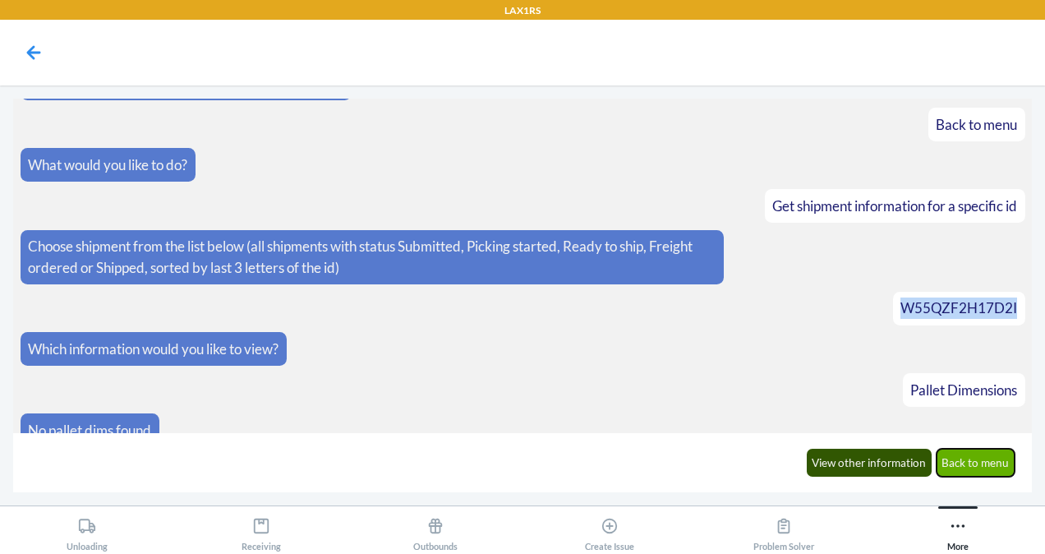
click at [970, 464] on button "Back to menu" at bounding box center [976, 463] width 79 height 28
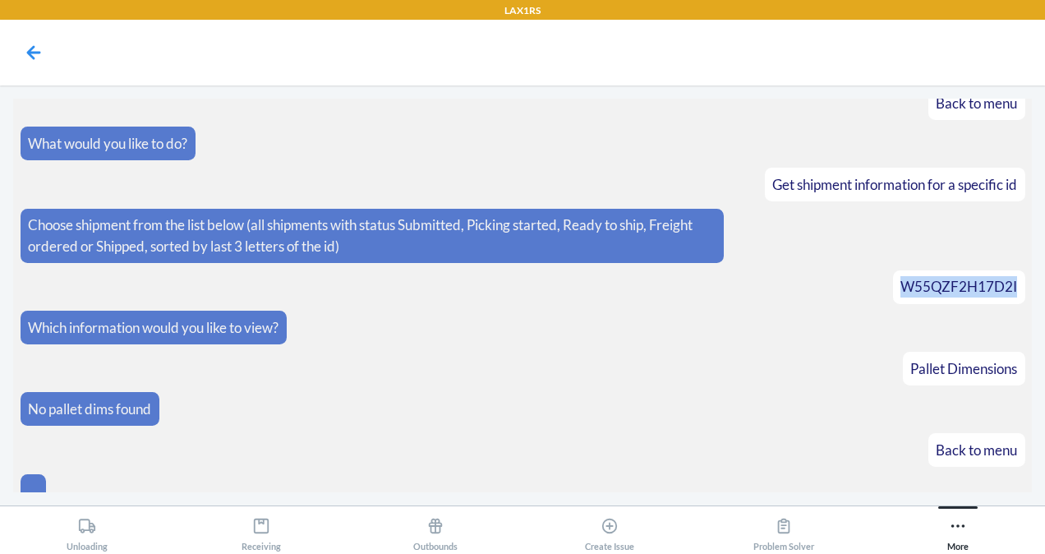
scroll to position [1596, 0]
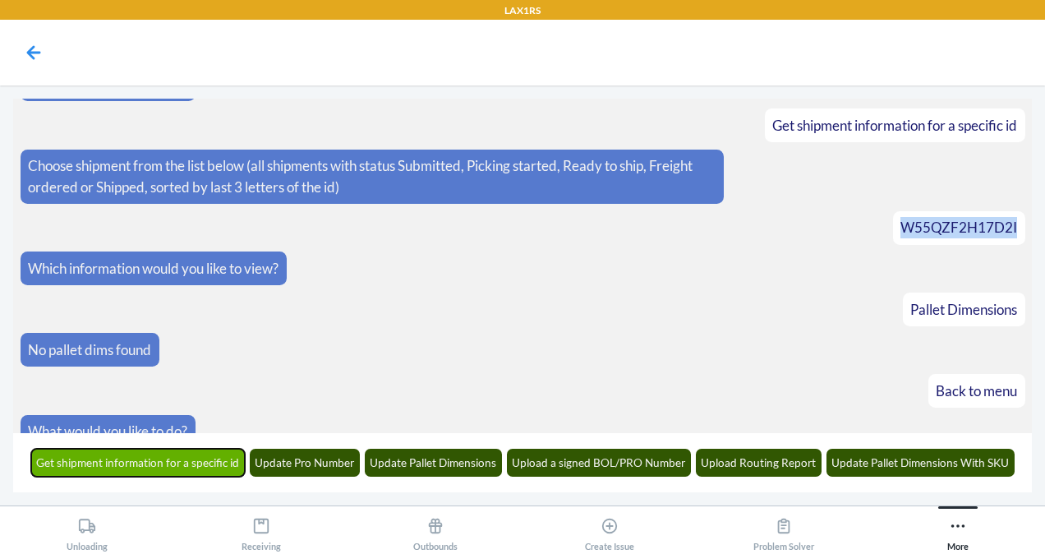
click at [208, 458] on button "Get shipment information for a specific id" at bounding box center [138, 463] width 215 height 28
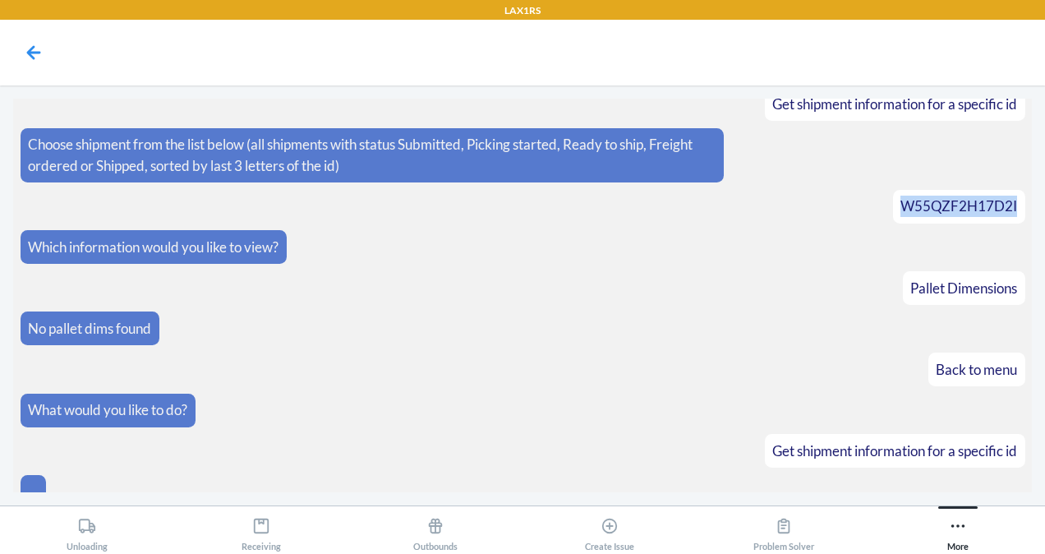
scroll to position [1696, 0]
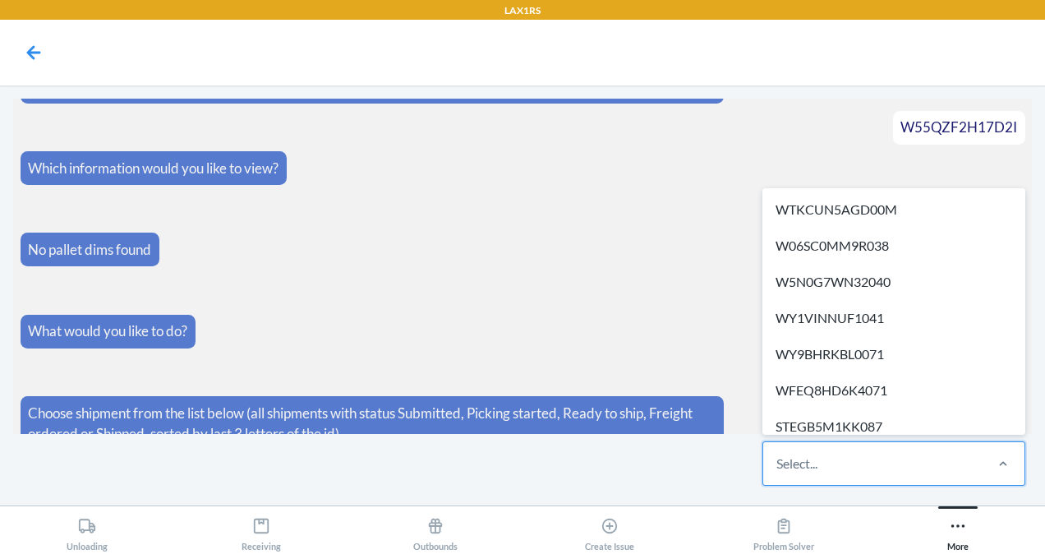
click at [804, 444] on div "Select..." at bounding box center [873, 463] width 219 height 43
click at [778, 454] on input "option WTKCUN5AGD00M focused, 1 of 637. 637 results available. Use Up and Down …" at bounding box center [778, 464] width 2 height 20
type input "m48"
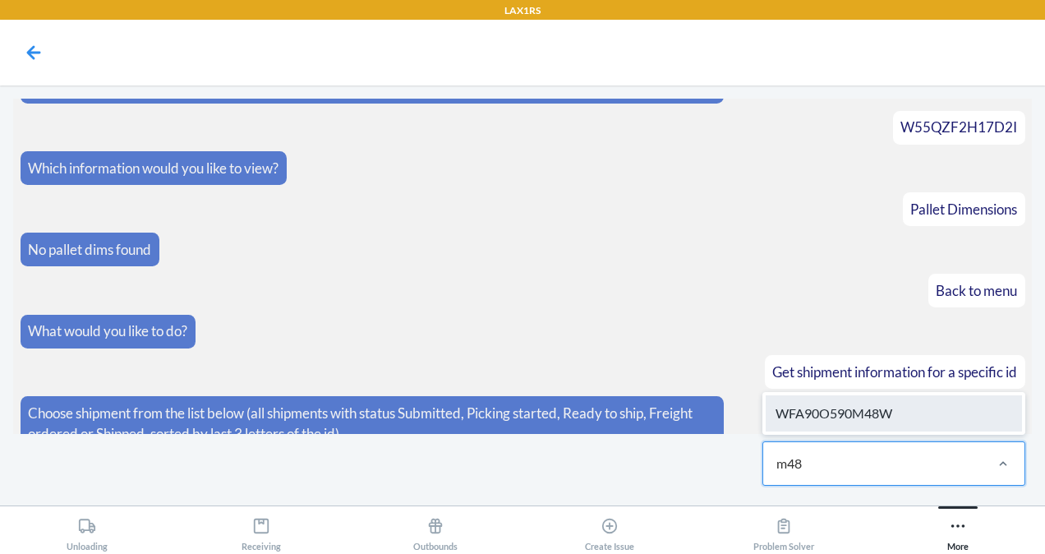
click at [865, 411] on div "WFA90O590M48W" at bounding box center [894, 413] width 256 height 36
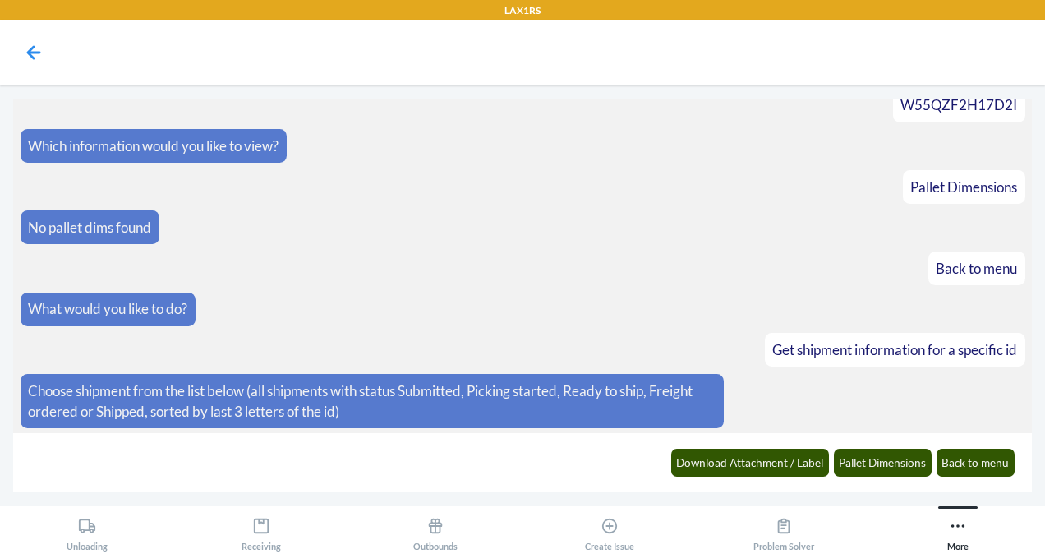
scroll to position [1778, 0]
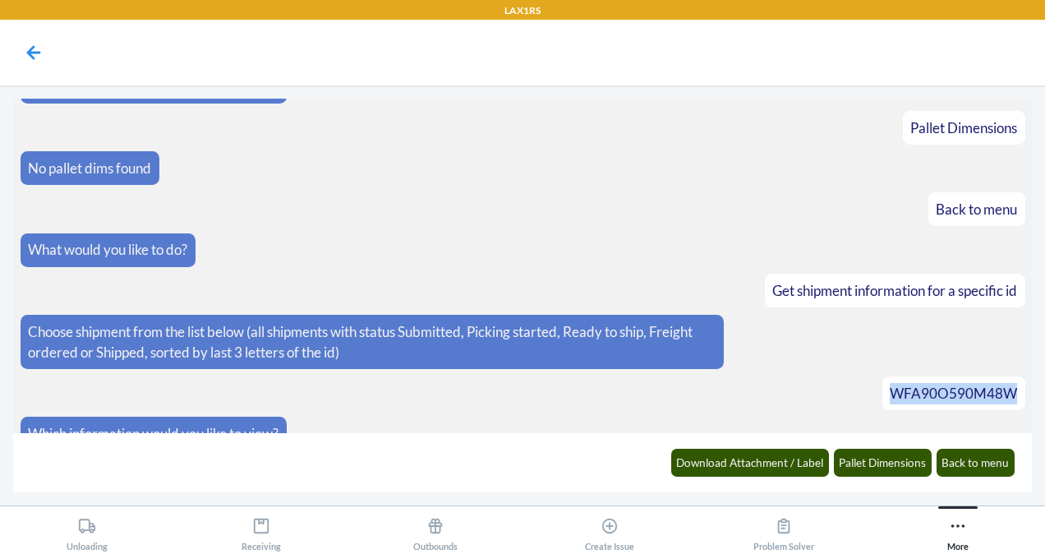
drag, startPoint x: 1010, startPoint y: 367, endPoint x: 880, endPoint y: 365, distance: 129.9
click at [883, 376] on div "WFA90O590M48W" at bounding box center [954, 393] width 143 height 34
copy span "WFA90O590M48W"
click at [810, 376] on article "WFA90O590M48W" at bounding box center [523, 393] width 1005 height 34
click at [857, 458] on button "Pallet Dimensions" at bounding box center [883, 463] width 99 height 28
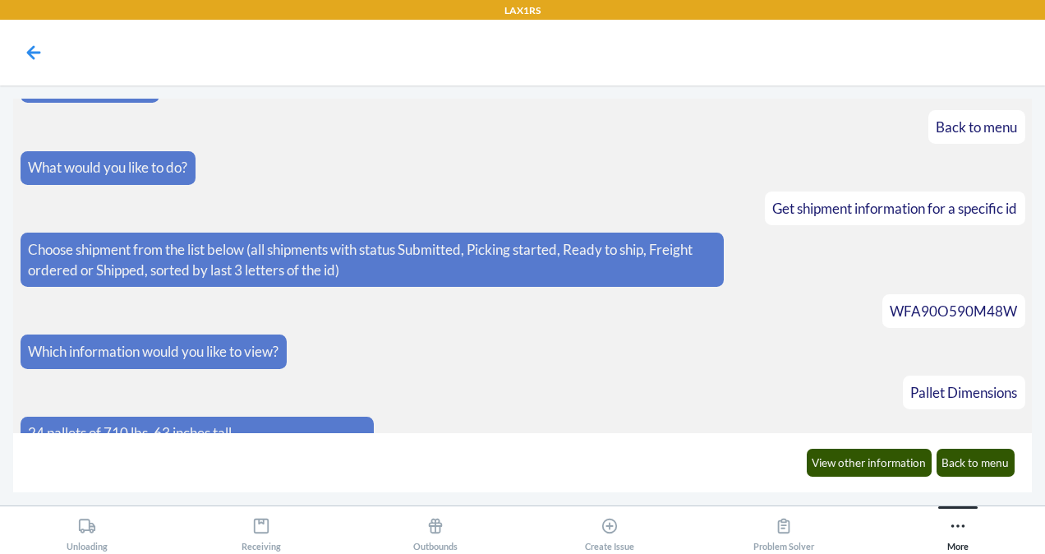
scroll to position [1567, 0]
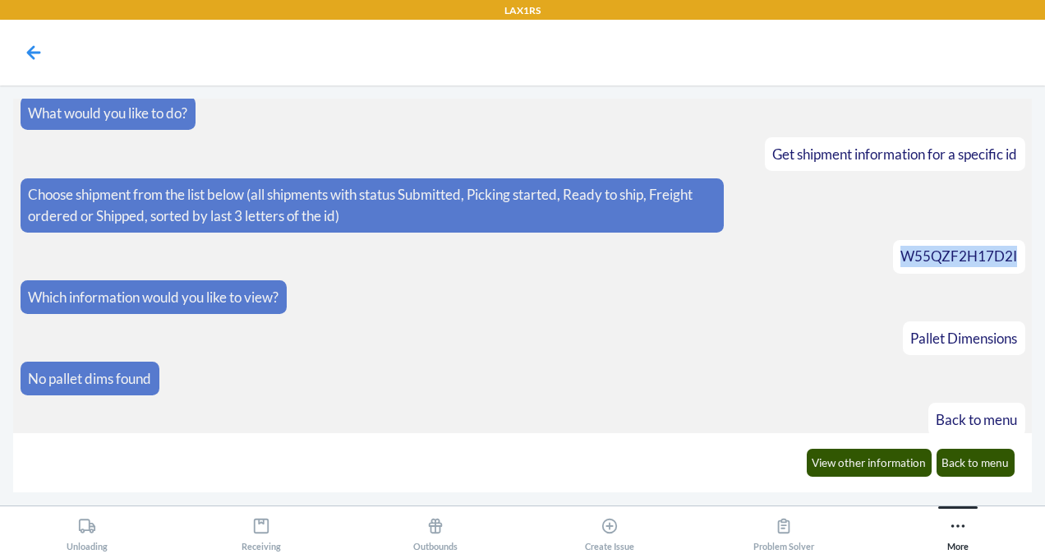
drag, startPoint x: 1013, startPoint y: 238, endPoint x: 888, endPoint y: 246, distance: 124.4
click at [893, 246] on div "W55QZF2H17D2I" at bounding box center [959, 257] width 132 height 34
copy span "W55QZF2H17D2I"
click at [768, 280] on article "Which information would you like to view?" at bounding box center [523, 297] width 1005 height 34
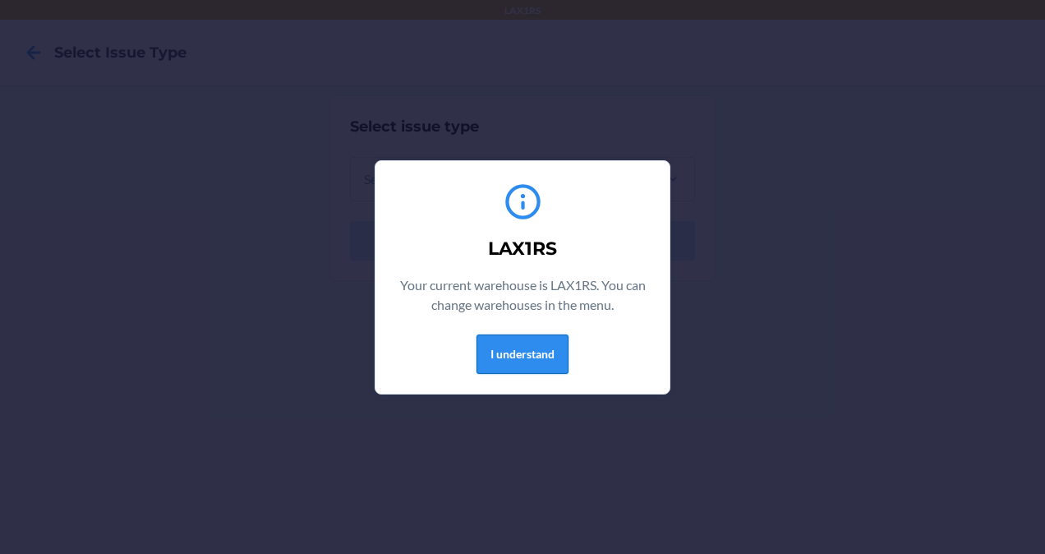
click at [538, 352] on button "I understand" at bounding box center [523, 354] width 92 height 39
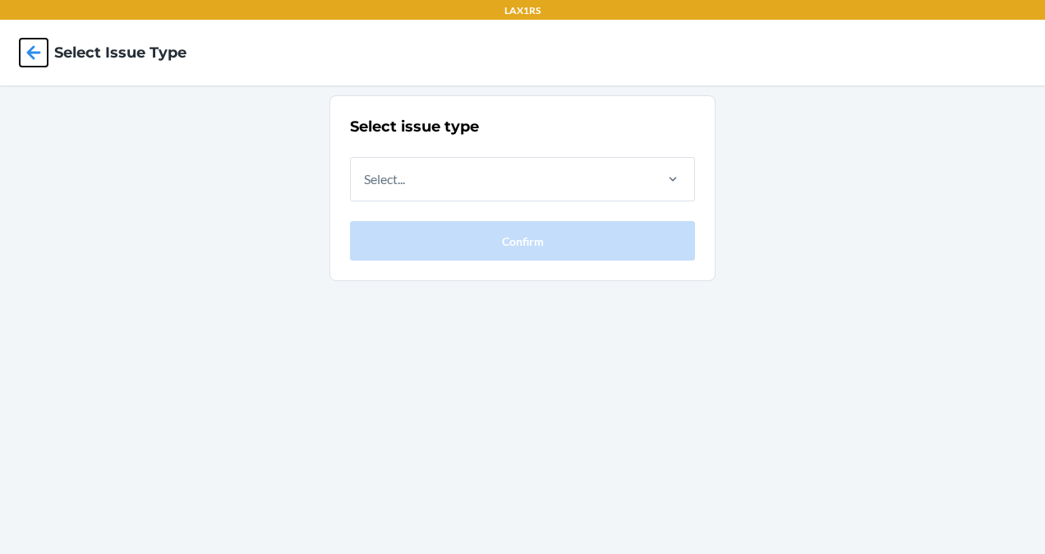
click at [39, 48] on icon at bounding box center [34, 53] width 28 height 28
